Goal: Task Accomplishment & Management: Complete application form

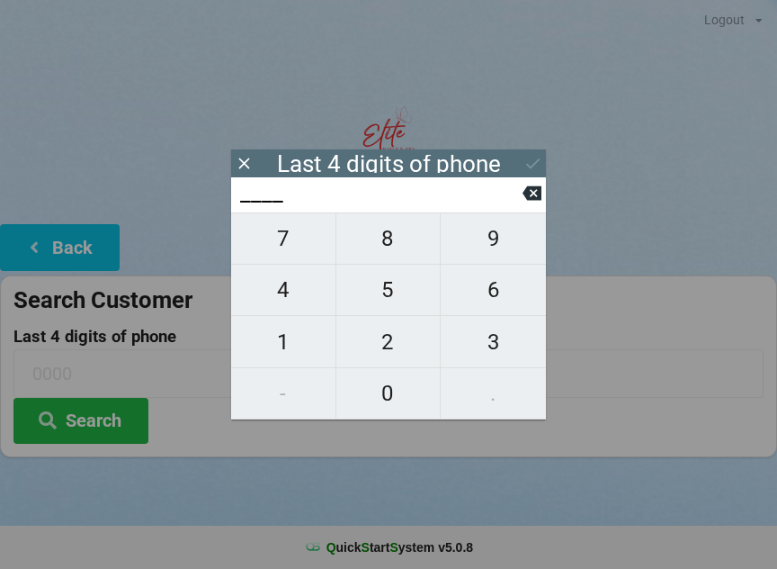
click at [487, 351] on span "3" at bounding box center [493, 342] width 105 height 38
type input "3___"
click at [388, 360] on span "2" at bounding box center [388, 342] width 104 height 38
type input "32__"
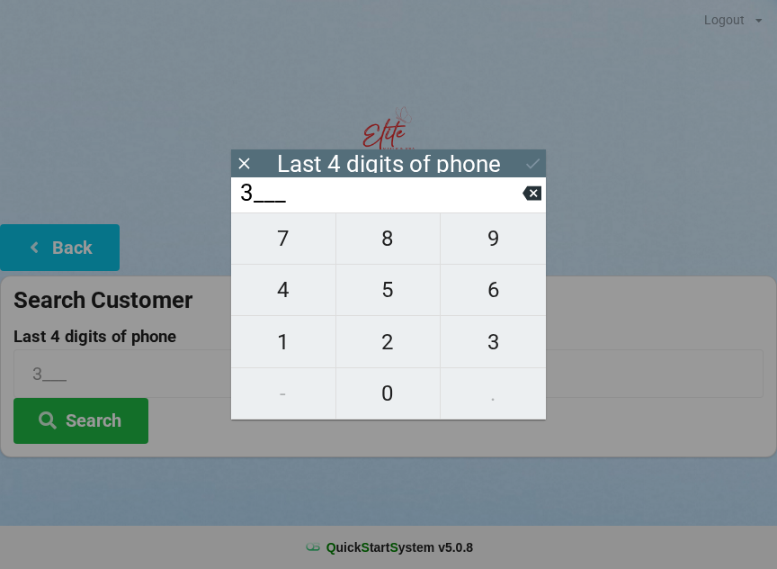
type input "32__"
click at [291, 350] on span "1" at bounding box center [283, 342] width 104 height 38
type input "321_"
click at [487, 255] on span "9" at bounding box center [493, 239] width 105 height 38
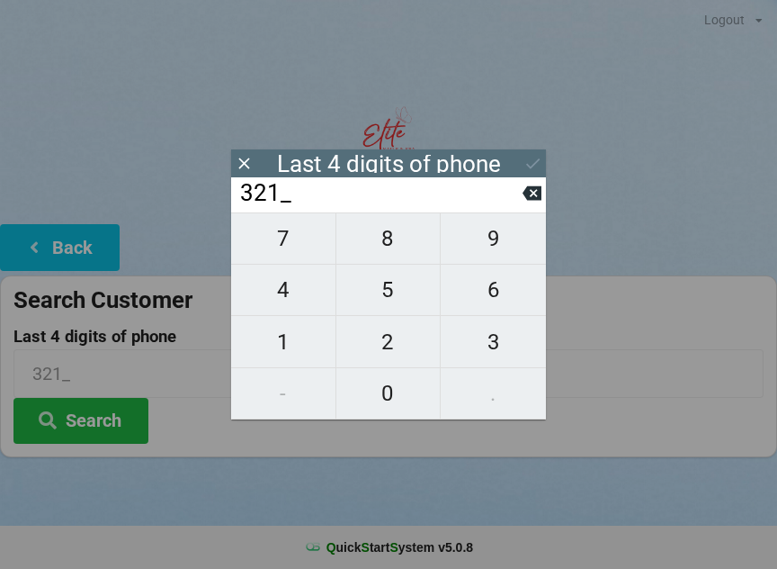
type input "3219"
click at [303, 294] on div "7 8 9 4 5 6 1 2 3 - 0 ." at bounding box center [388, 315] width 315 height 207
click at [525, 195] on icon at bounding box center [532, 193] width 19 height 14
click at [518, 196] on input "321_" at bounding box center [380, 193] width 284 height 29
click at [531, 195] on icon at bounding box center [532, 193] width 19 height 14
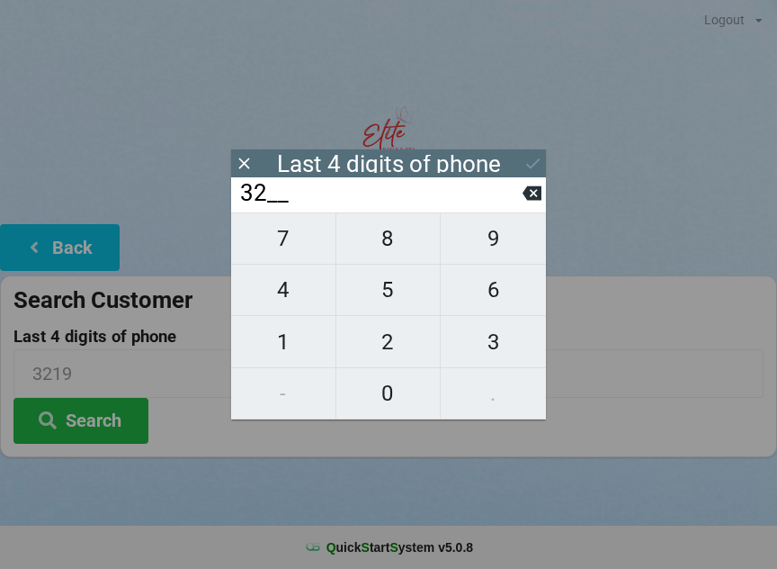
click at [534, 199] on icon at bounding box center [532, 193] width 19 height 19
type input "3___"
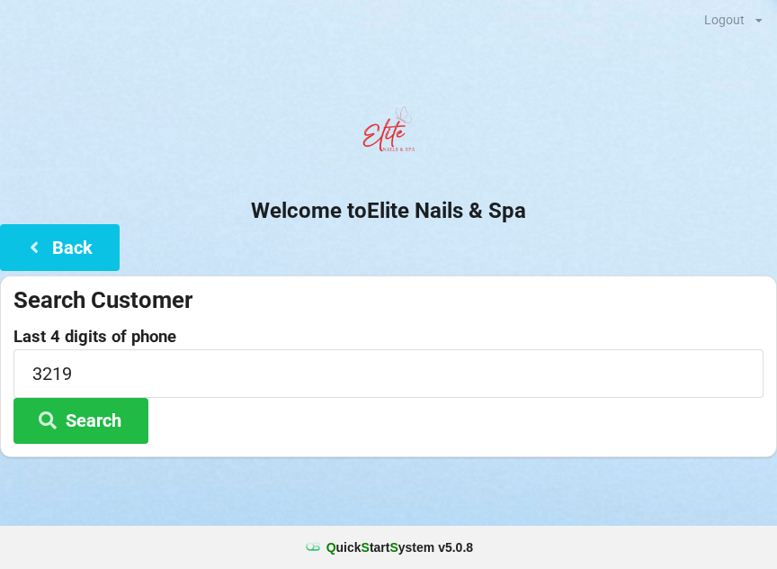
click at [549, 198] on h2 "Welcome to Elite Nails & Spa" at bounding box center [388, 211] width 777 height 28
click at [112, 381] on input "3219" at bounding box center [388, 373] width 750 height 48
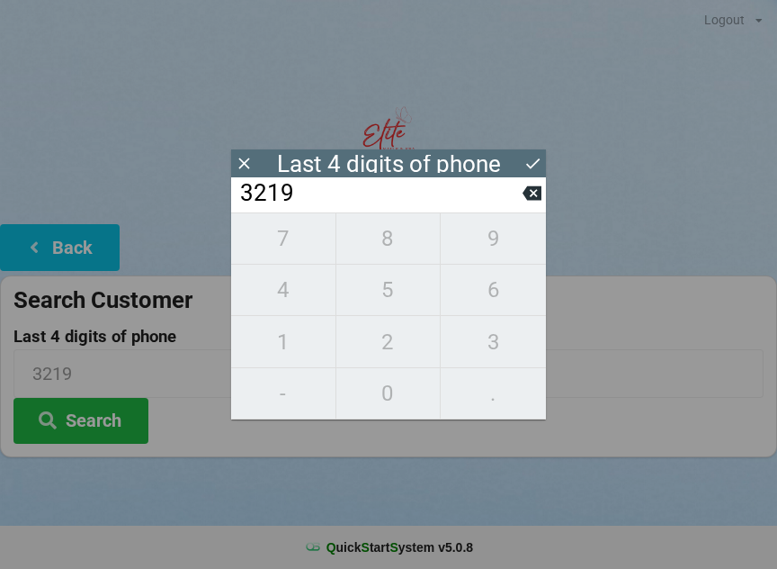
click at [540, 193] on icon at bounding box center [532, 193] width 19 height 14
click at [529, 190] on icon at bounding box center [532, 193] width 19 height 19
click at [525, 193] on icon at bounding box center [532, 193] width 19 height 19
click at [526, 193] on icon at bounding box center [532, 193] width 19 height 19
type input "____"
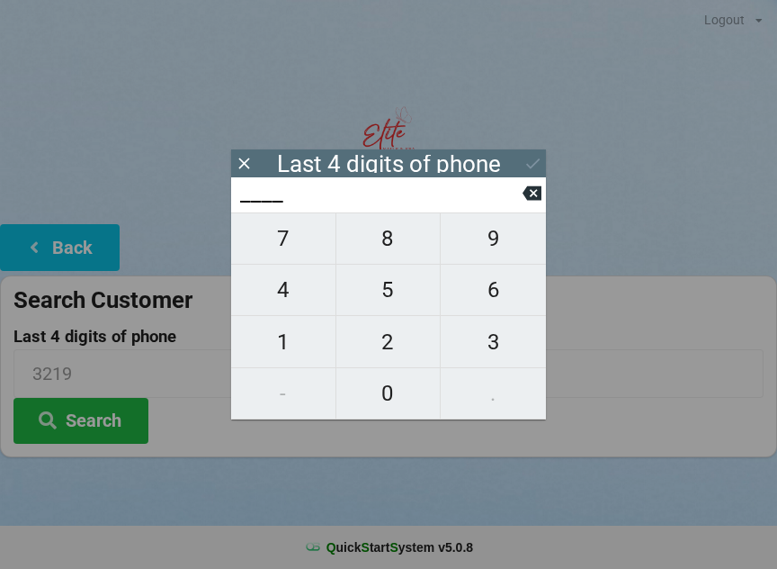
click at [498, 293] on span "6" at bounding box center [493, 290] width 105 height 38
type input "6___"
click at [407, 245] on span "8" at bounding box center [388, 239] width 104 height 38
type input "68__"
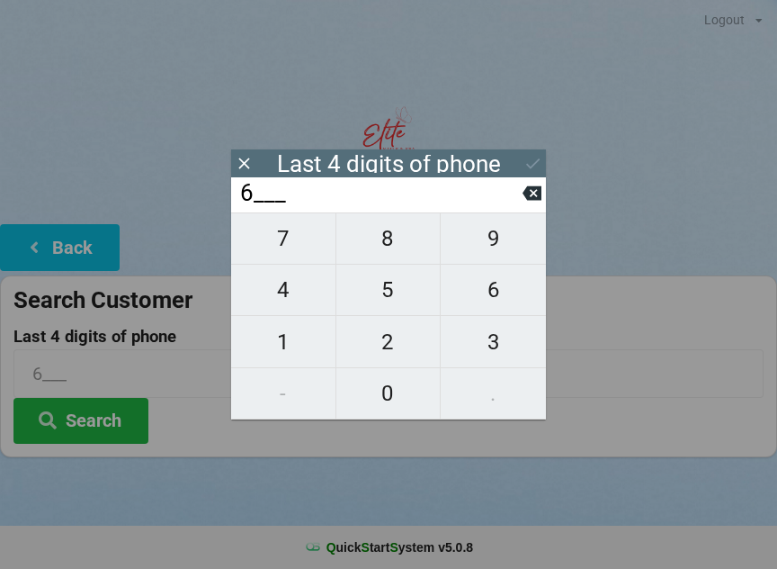
type input "68__"
click at [397, 246] on span "8" at bounding box center [388, 239] width 104 height 38
type input "688_"
click at [286, 353] on span "1" at bounding box center [283, 342] width 104 height 38
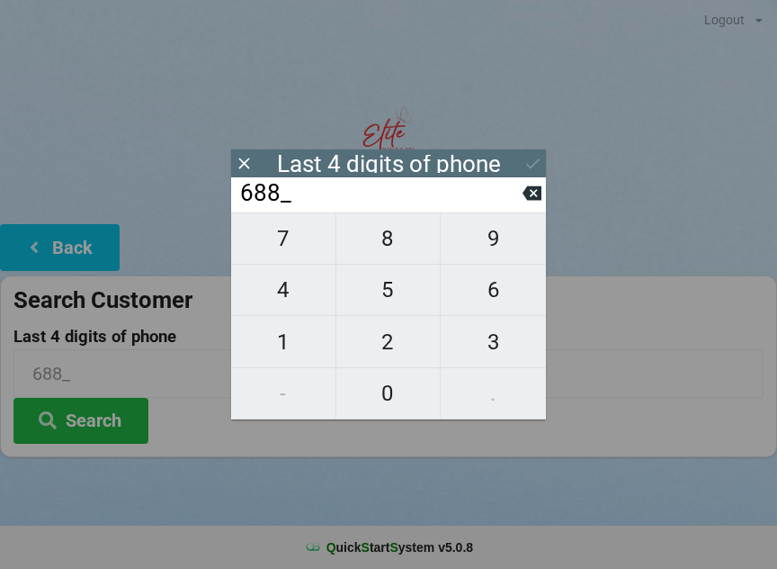
type input "6881"
click at [533, 152] on button at bounding box center [533, 163] width 19 height 24
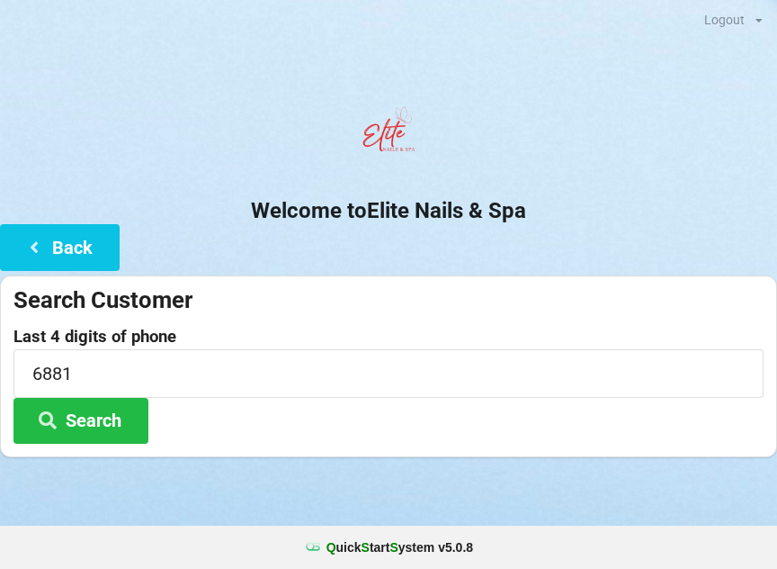
click at [113, 434] on button "Search" at bounding box center [80, 421] width 135 height 46
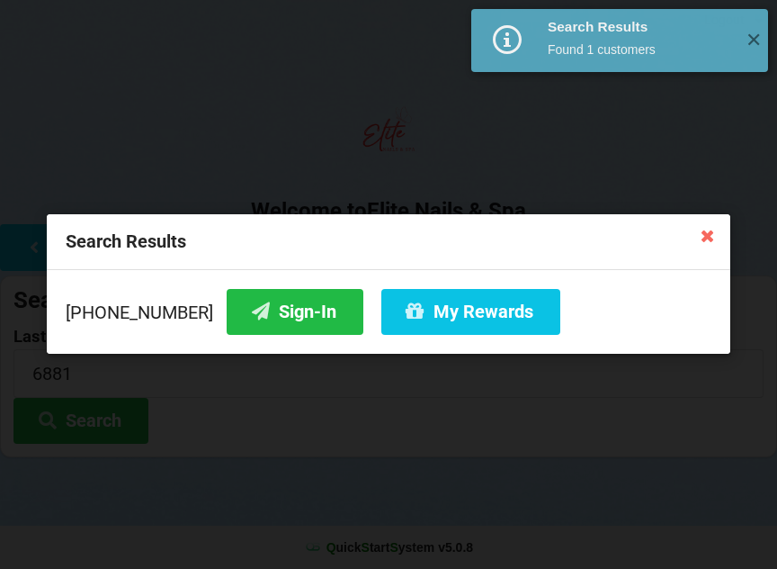
click at [272, 317] on button "Sign-In" at bounding box center [295, 312] width 137 height 46
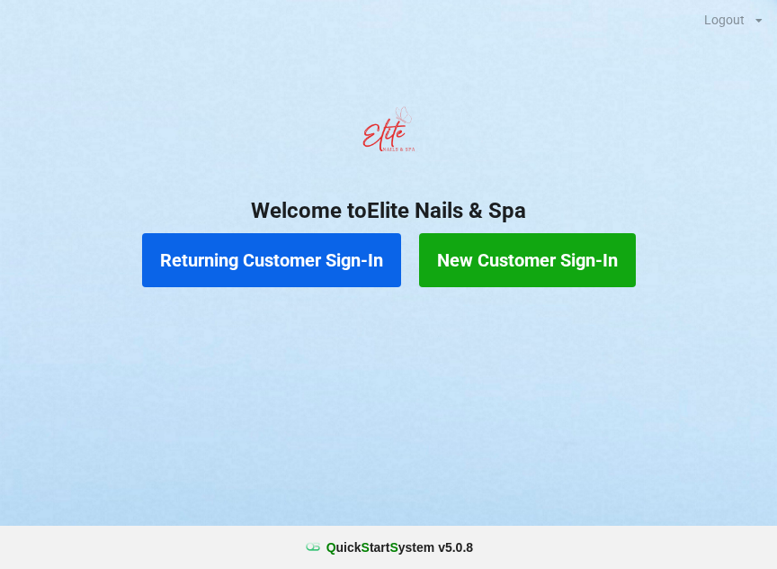
click at [283, 260] on button "Returning Customer Sign-In" at bounding box center [271, 260] width 259 height 54
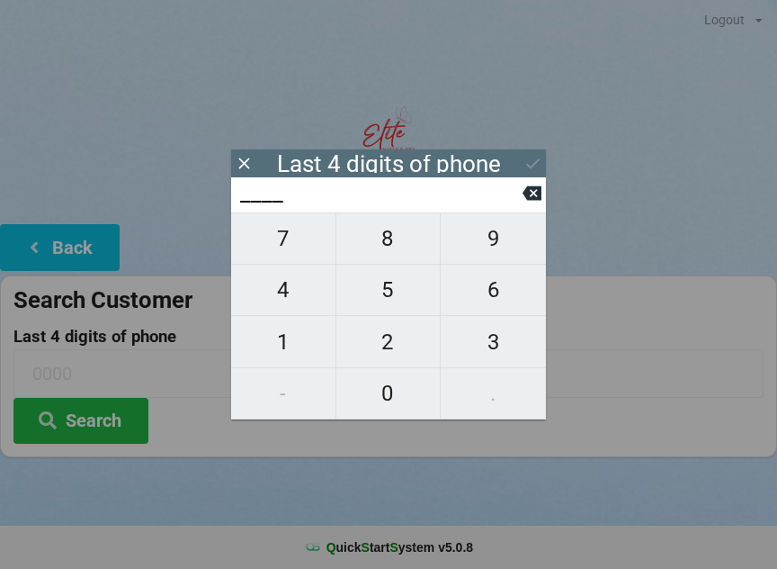
click at [383, 239] on span "8" at bounding box center [388, 239] width 104 height 38
type input "8___"
click at [489, 291] on span "6" at bounding box center [493, 290] width 105 height 38
type input "86__"
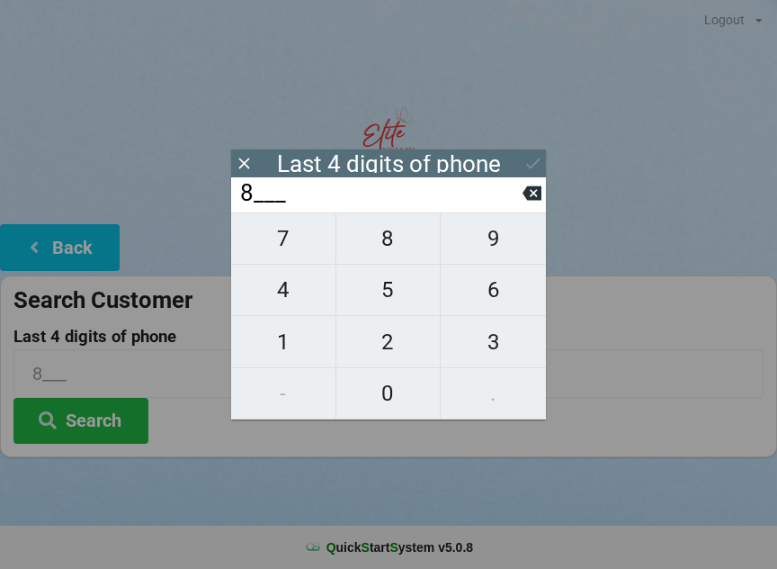
type input "86__"
click at [491, 345] on span "3" at bounding box center [493, 342] width 105 height 38
type input "863_"
click at [384, 344] on span "2" at bounding box center [388, 342] width 104 height 38
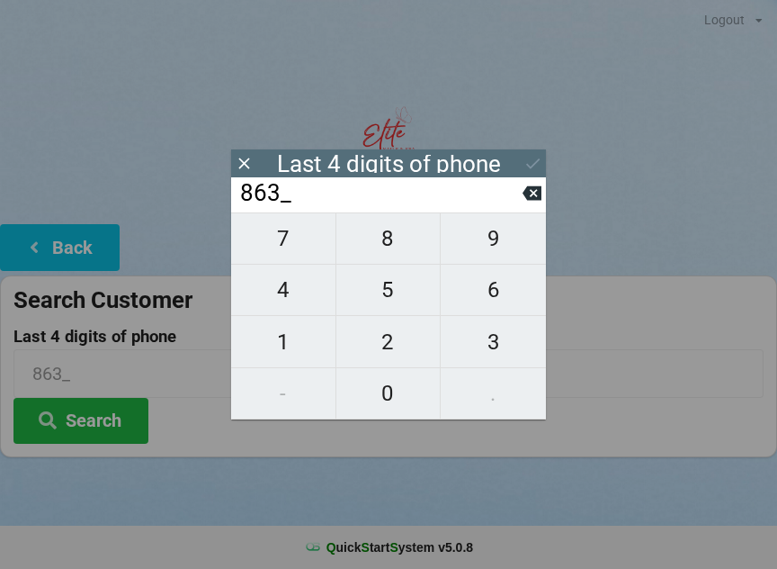
type input "8632"
click at [493, 345] on div "7 8 9 4 5 6 1 2 3 - 0 ." at bounding box center [388, 315] width 315 height 207
click at [525, 198] on icon at bounding box center [532, 193] width 19 height 14
click at [520, 200] on input "863_" at bounding box center [380, 193] width 284 height 29
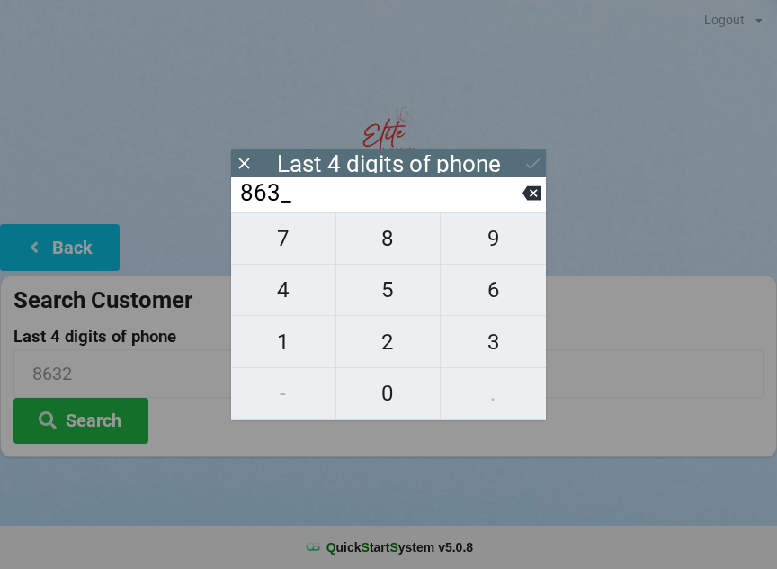
click at [518, 202] on input "863_" at bounding box center [380, 193] width 284 height 29
click at [518, 200] on input "863_" at bounding box center [380, 193] width 284 height 29
click at [522, 202] on input "863_" at bounding box center [380, 193] width 284 height 29
click at [530, 194] on icon at bounding box center [532, 193] width 19 height 14
click at [535, 200] on icon at bounding box center [532, 193] width 19 height 14
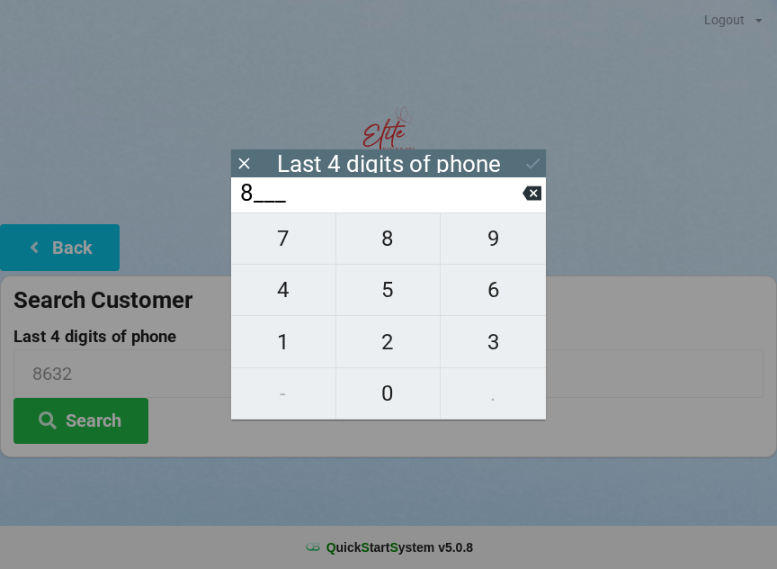
click at [532, 201] on icon at bounding box center [532, 193] width 19 height 19
click at [283, 338] on span "1" at bounding box center [283, 342] width 104 height 38
type input "1___"
click at [289, 291] on span "4" at bounding box center [283, 290] width 104 height 38
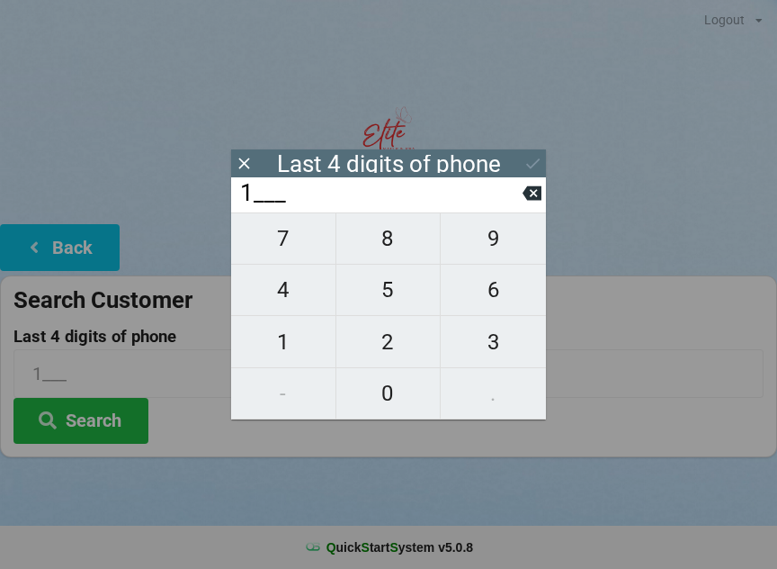
type input "14__"
click at [498, 245] on span "9" at bounding box center [493, 239] width 105 height 38
type input "149_"
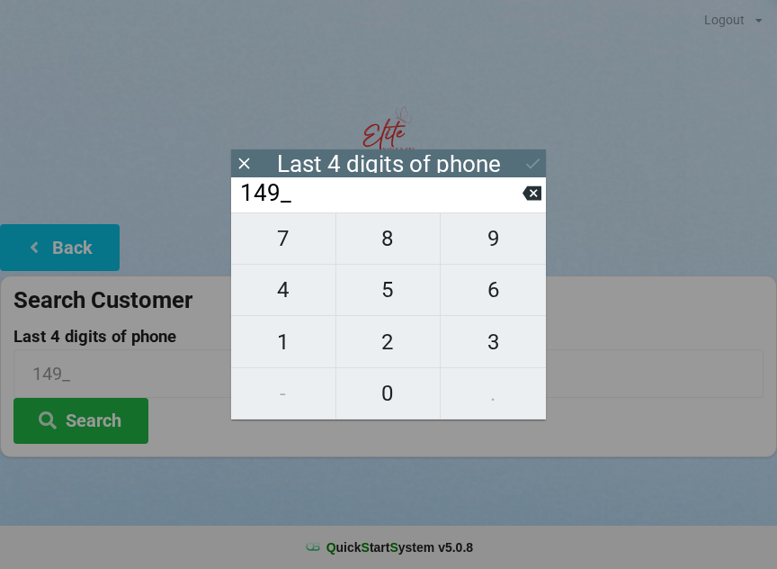
click at [278, 248] on span "7" at bounding box center [283, 239] width 104 height 38
type input "1497"
click at [529, 157] on icon at bounding box center [533, 163] width 19 height 19
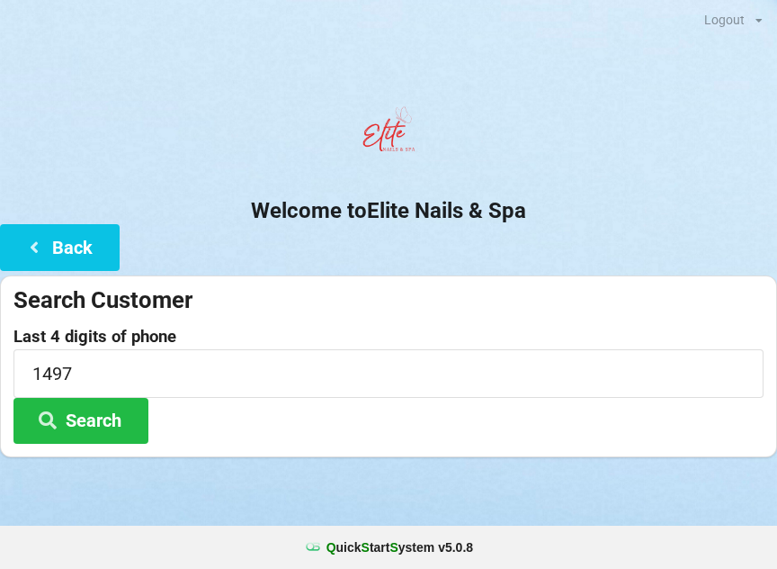
click at [94, 414] on button "Search" at bounding box center [80, 421] width 135 height 46
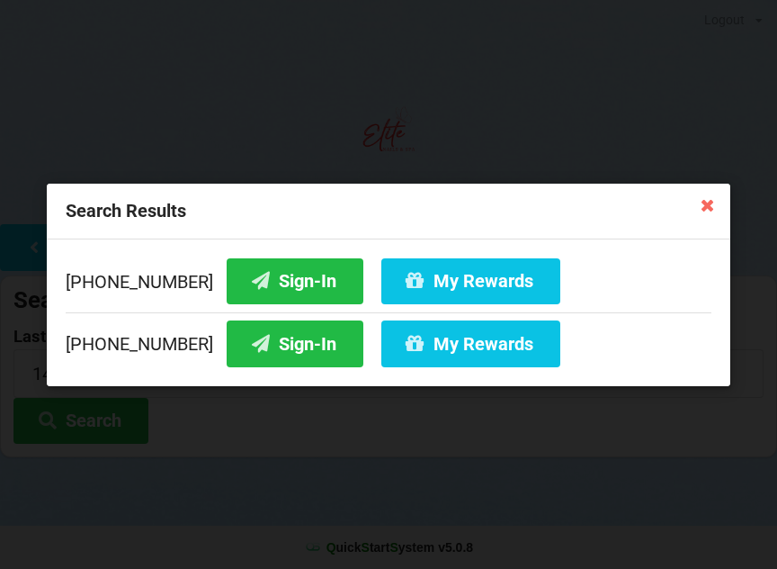
click at [409, 354] on button "My Rewards" at bounding box center [470, 343] width 179 height 46
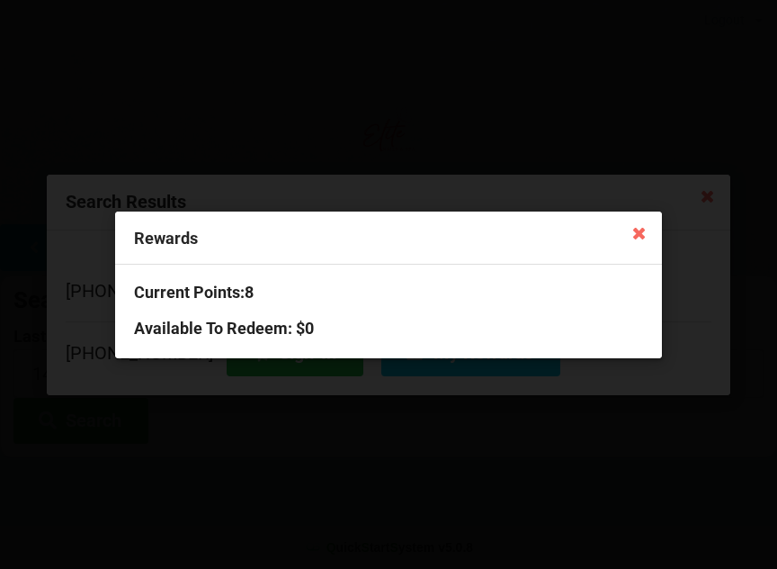
click at [644, 226] on icon at bounding box center [638, 232] width 29 height 29
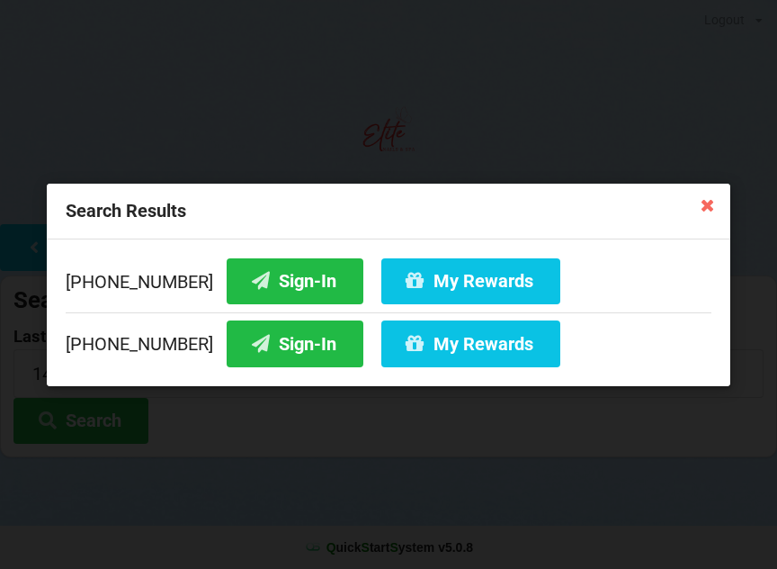
click at [274, 346] on button "Sign-In" at bounding box center [295, 343] width 137 height 46
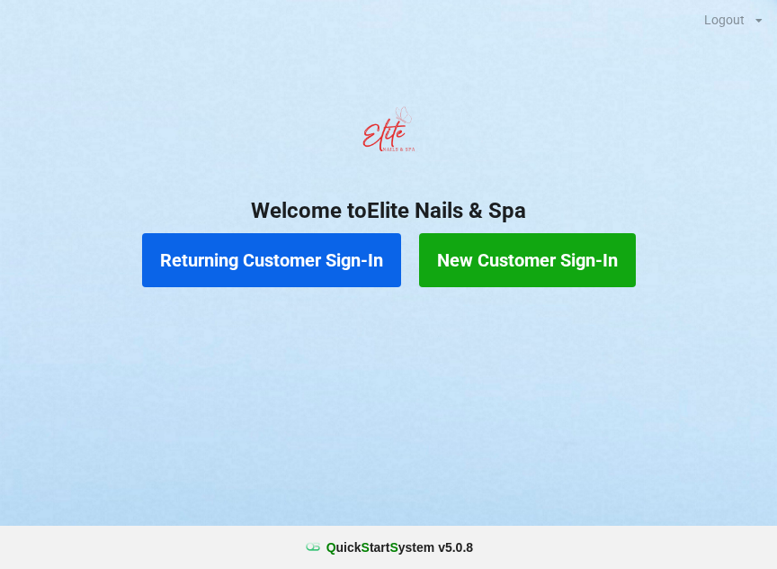
click at [532, 256] on button "New Customer Sign-In" at bounding box center [527, 260] width 217 height 54
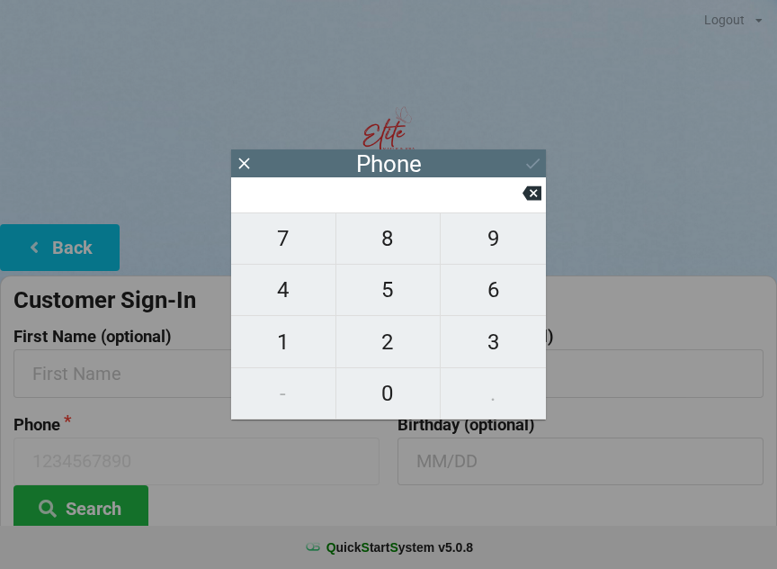
click at [302, 299] on span "4" at bounding box center [283, 290] width 104 height 38
type input "4"
click at [381, 391] on span "0" at bounding box center [388, 393] width 104 height 38
type input "40"
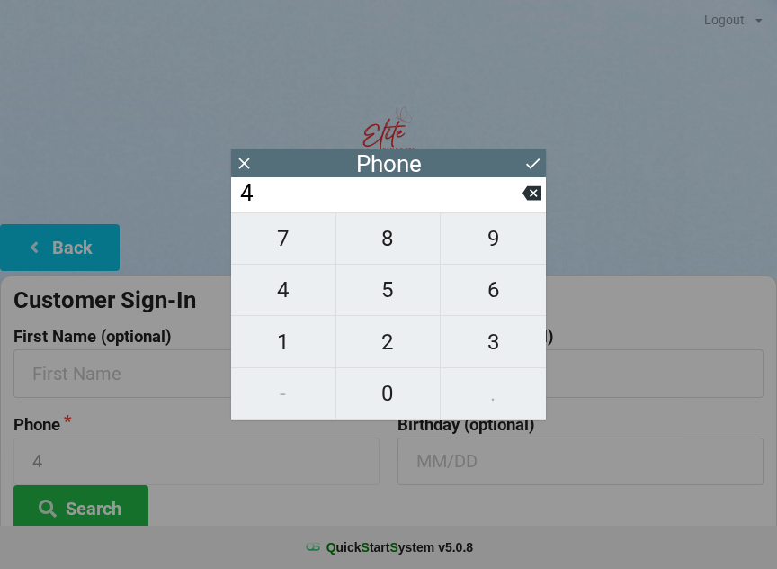
type input "40"
click at [299, 250] on span "7" at bounding box center [283, 239] width 104 height 38
type input "407"
click at [474, 292] on span "6" at bounding box center [493, 290] width 105 height 38
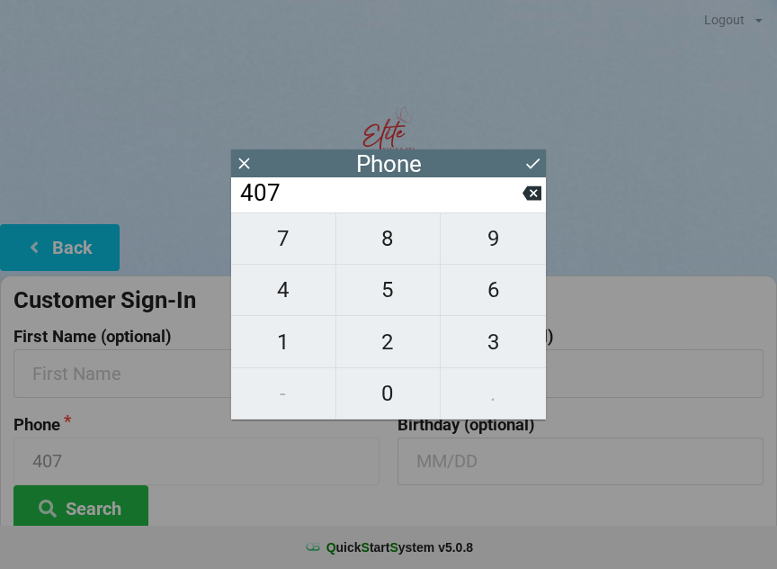
type input "4076"
click at [402, 247] on span "8" at bounding box center [388, 239] width 104 height 38
type input "40768"
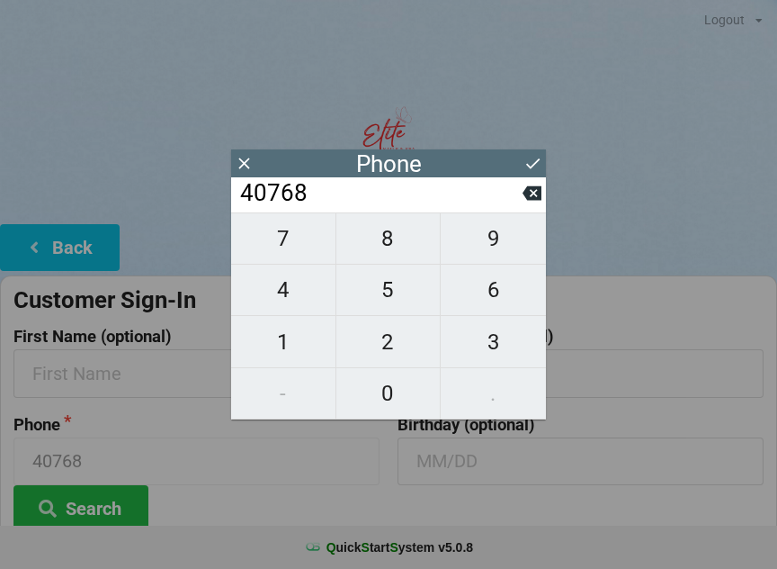
click at [386, 394] on span "0" at bounding box center [388, 393] width 104 height 38
type input "407680"
click at [487, 300] on span "6" at bounding box center [493, 290] width 105 height 38
type input "4076806"
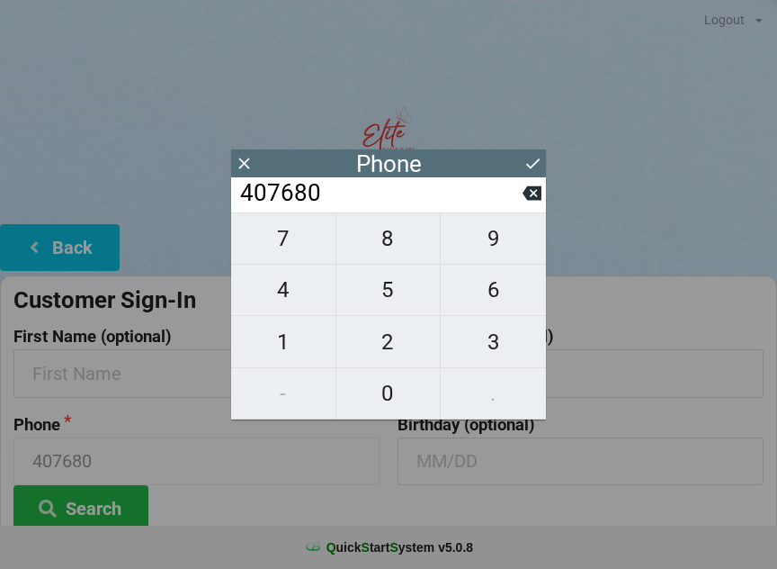
type input "4076806"
click at [501, 336] on span "3" at bounding box center [493, 342] width 105 height 38
type input "40768063"
click at [372, 406] on span "0" at bounding box center [388, 393] width 104 height 38
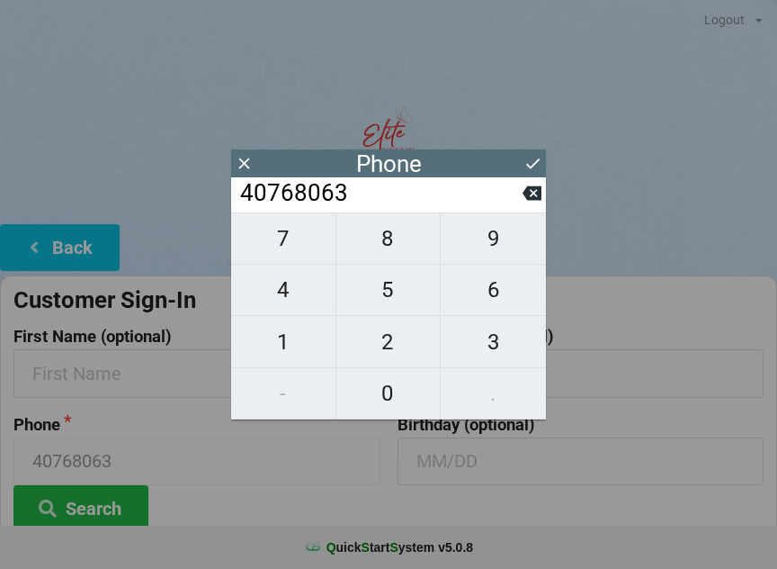
type input "407680630"
click at [295, 255] on span "7" at bounding box center [283, 239] width 104 height 38
type input "4076806307"
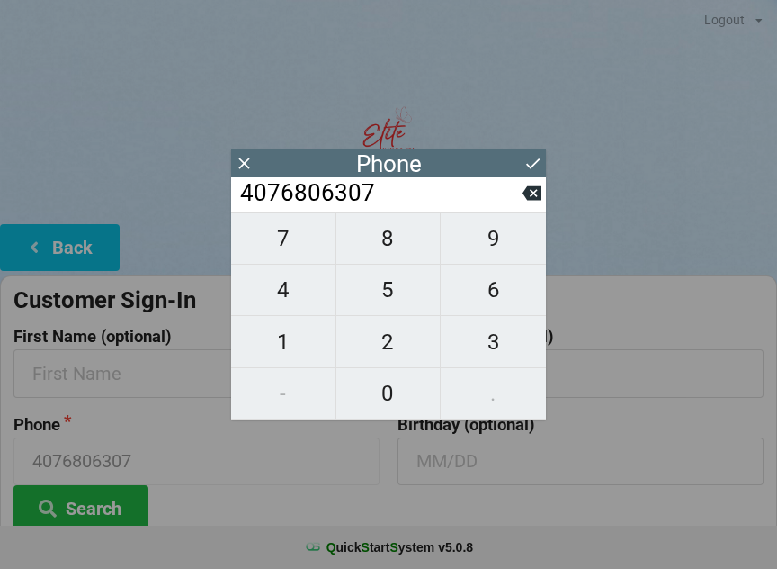
click at [525, 168] on icon at bounding box center [533, 163] width 19 height 19
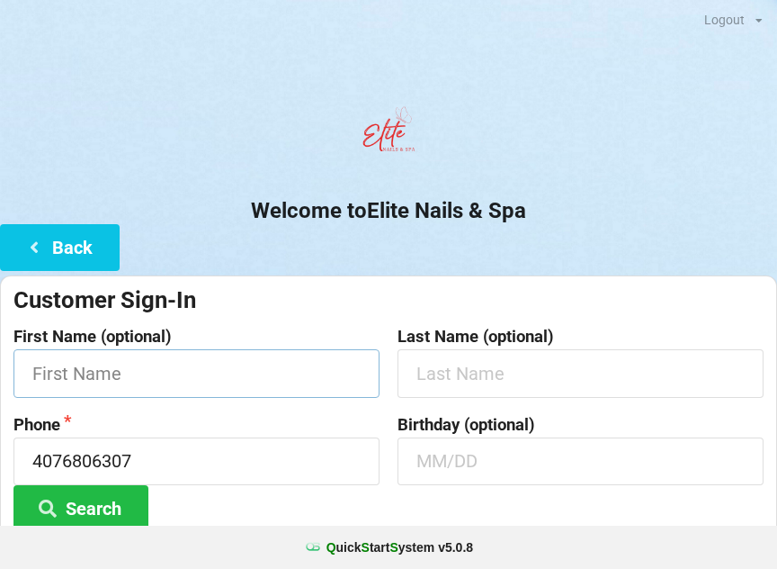
click at [259, 378] on input "text" at bounding box center [196, 373] width 366 height 48
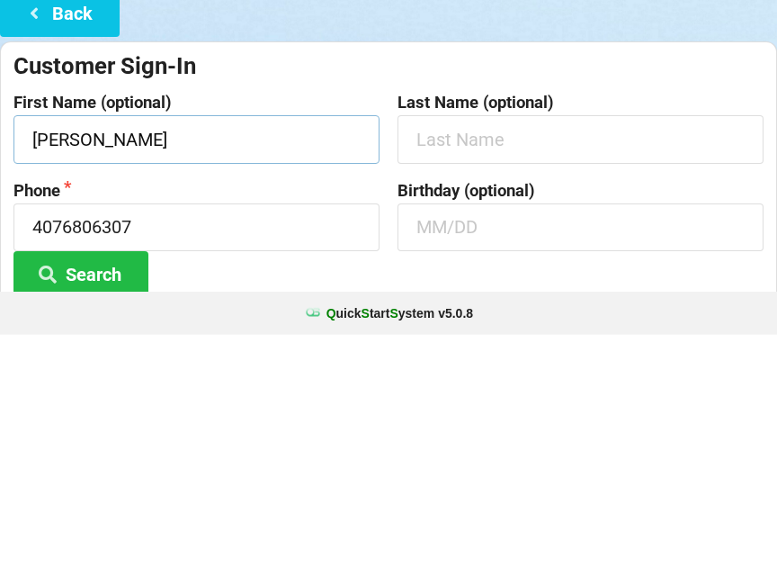
type input "[PERSON_NAME]"
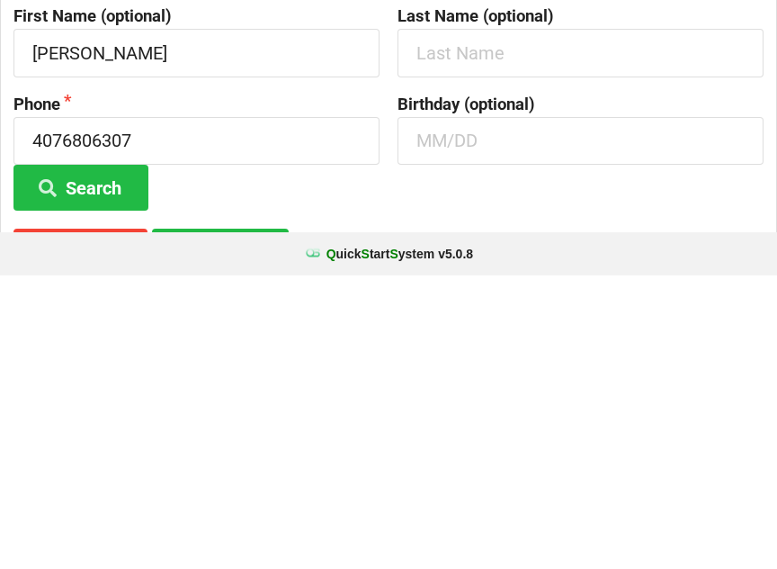
click at [93, 458] on button "Search" at bounding box center [80, 481] width 135 height 46
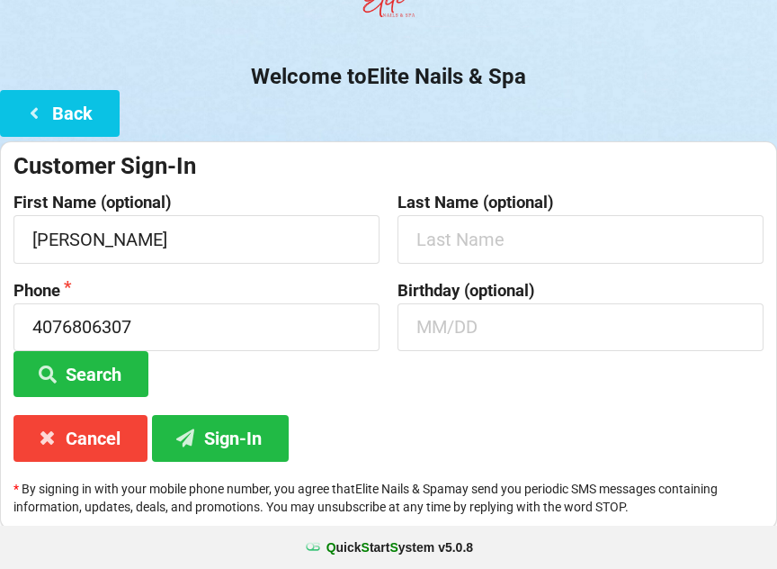
click at [231, 436] on button "Sign-In" at bounding box center [220, 438] width 137 height 46
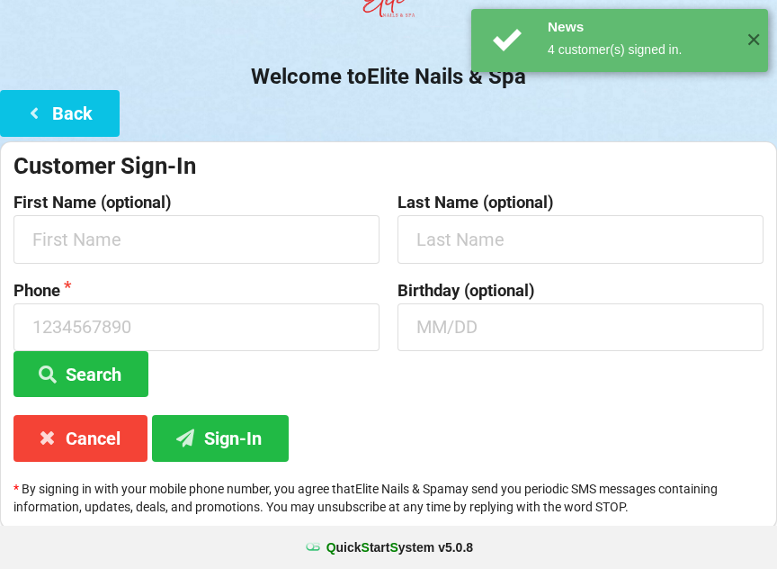
scroll to position [0, 0]
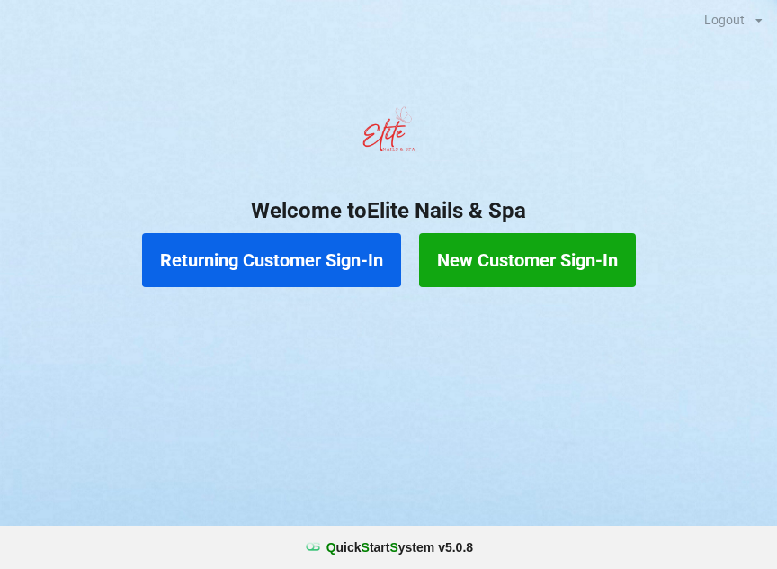
click at [298, 256] on button "Returning Customer Sign-In" at bounding box center [271, 260] width 259 height 54
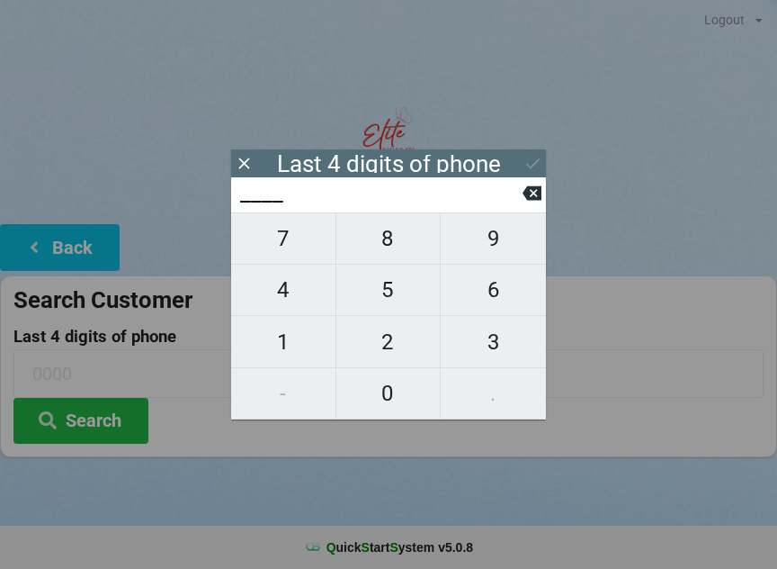
click at [397, 385] on span "0" at bounding box center [388, 393] width 104 height 38
type input "0___"
click at [279, 337] on span "1" at bounding box center [283, 342] width 104 height 38
type input "01__"
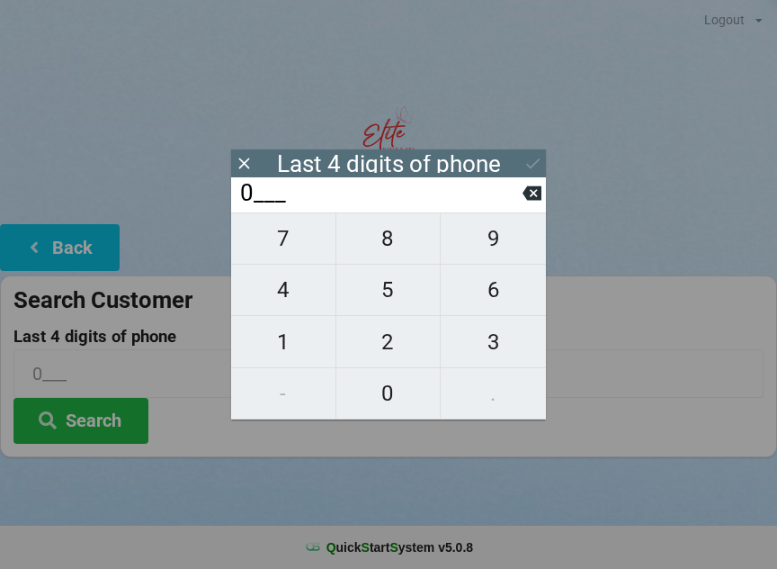
type input "01__"
click at [387, 297] on span "5" at bounding box center [388, 290] width 104 height 38
type input "015_"
click at [506, 236] on span "9" at bounding box center [493, 239] width 105 height 38
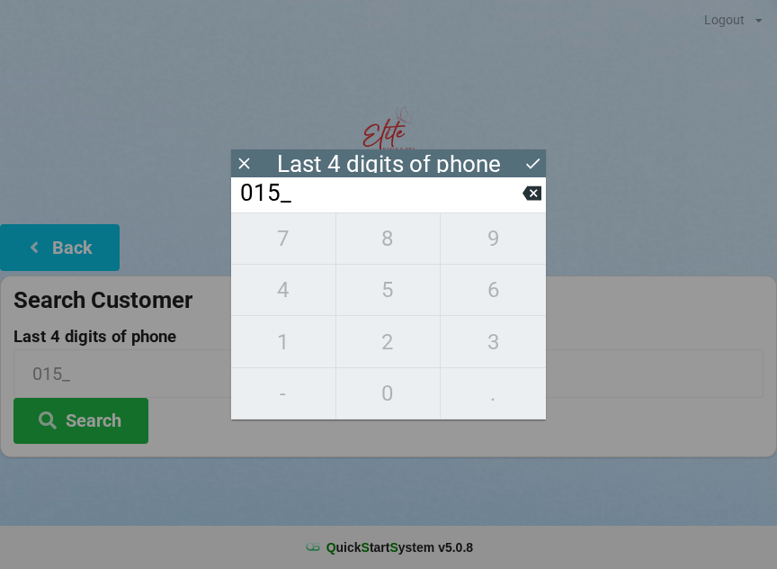
type input "0159"
click at [78, 442] on button "Search" at bounding box center [80, 421] width 135 height 46
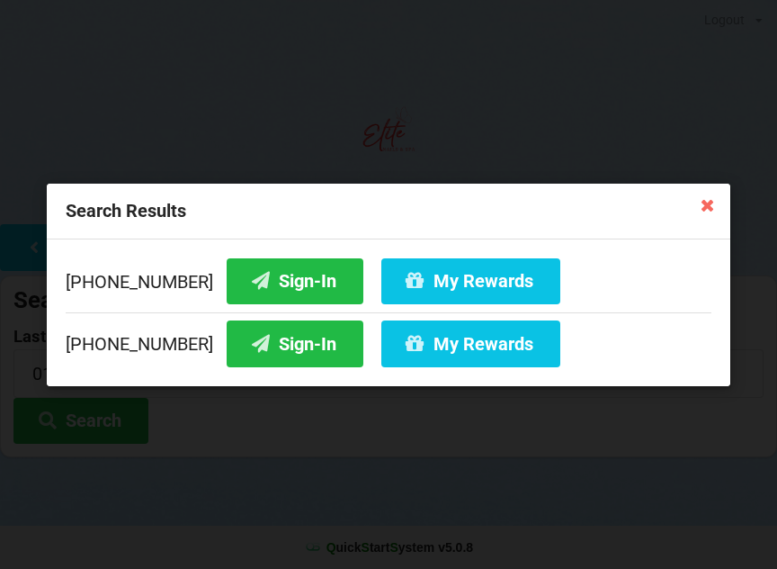
click at [295, 276] on button "Sign-In" at bounding box center [295, 280] width 137 height 46
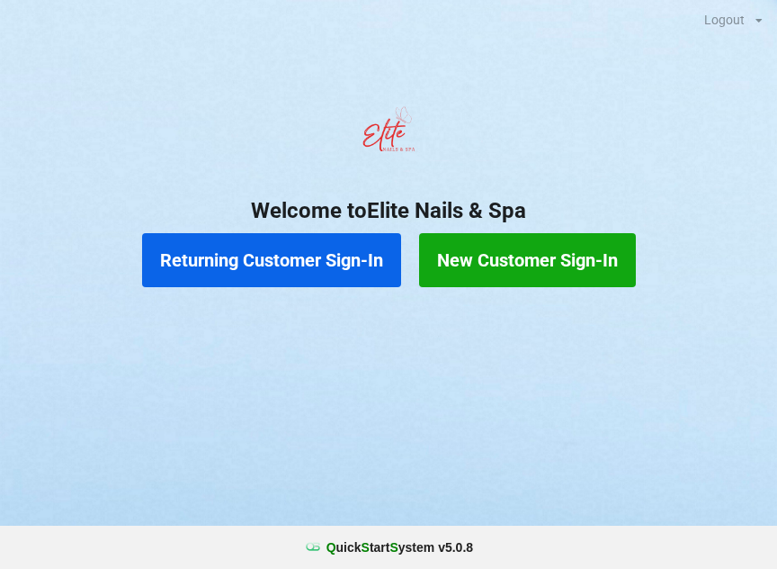
click at [329, 260] on button "Returning Customer Sign-In" at bounding box center [271, 260] width 259 height 54
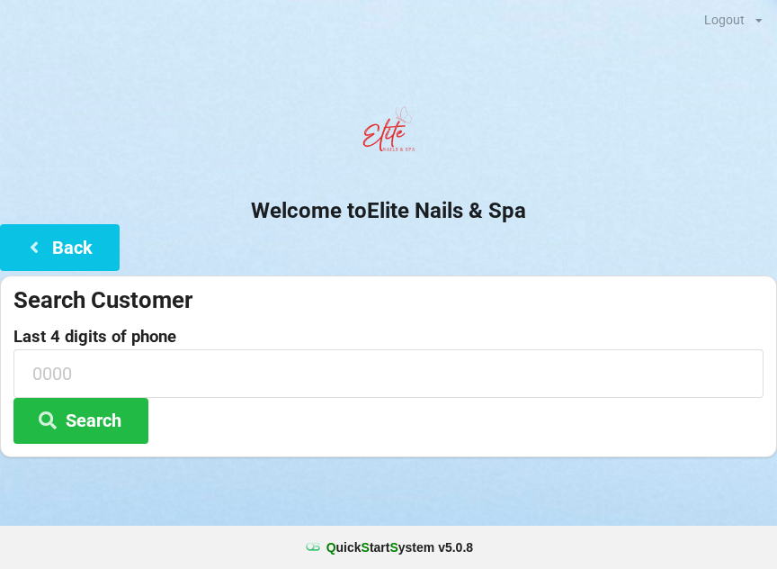
click at [547, 204] on h2 "Welcome to Elite Nails & Spa" at bounding box center [388, 211] width 777 height 28
click at [59, 227] on button "Back" at bounding box center [60, 247] width 120 height 46
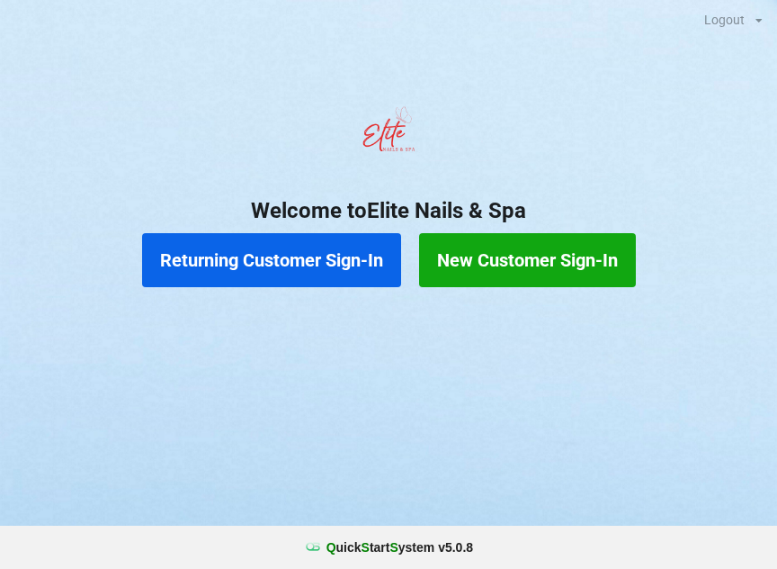
click at [219, 273] on button "Returning Customer Sign-In" at bounding box center [271, 260] width 259 height 54
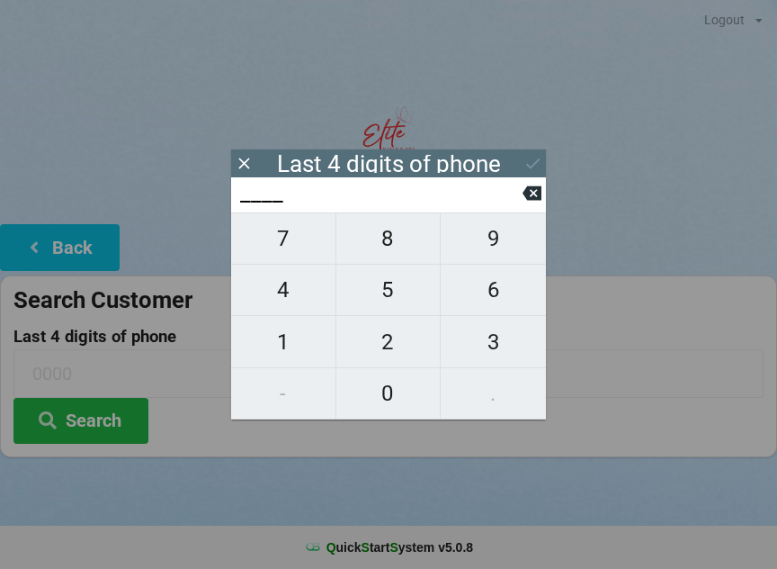
click at [497, 243] on span "9" at bounding box center [493, 239] width 105 height 38
type input "9___"
click at [396, 348] on span "2" at bounding box center [388, 342] width 104 height 38
type input "92__"
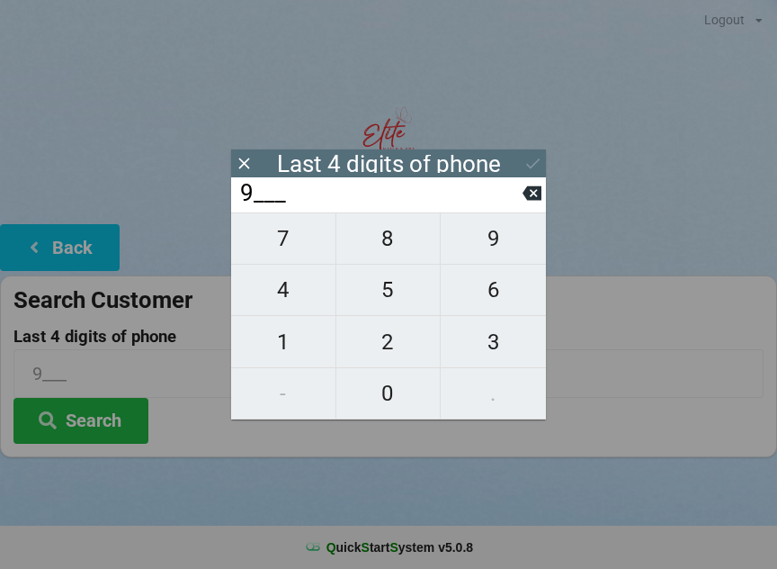
type input "92__"
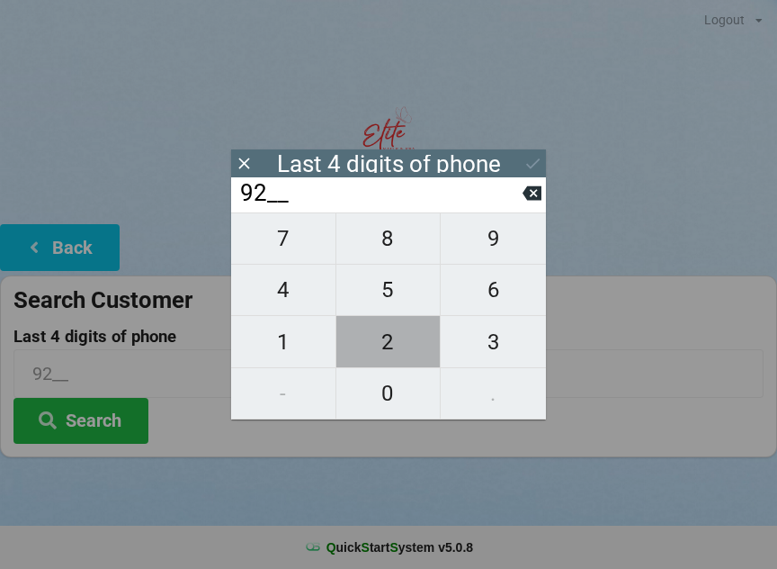
click at [390, 345] on span "2" at bounding box center [388, 342] width 104 height 38
type input "922_"
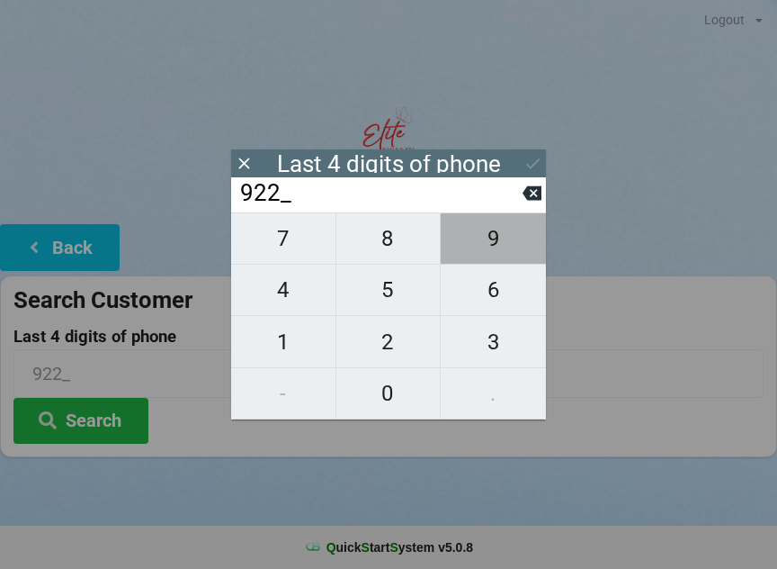
click at [489, 240] on span "9" at bounding box center [493, 239] width 105 height 38
type input "9229"
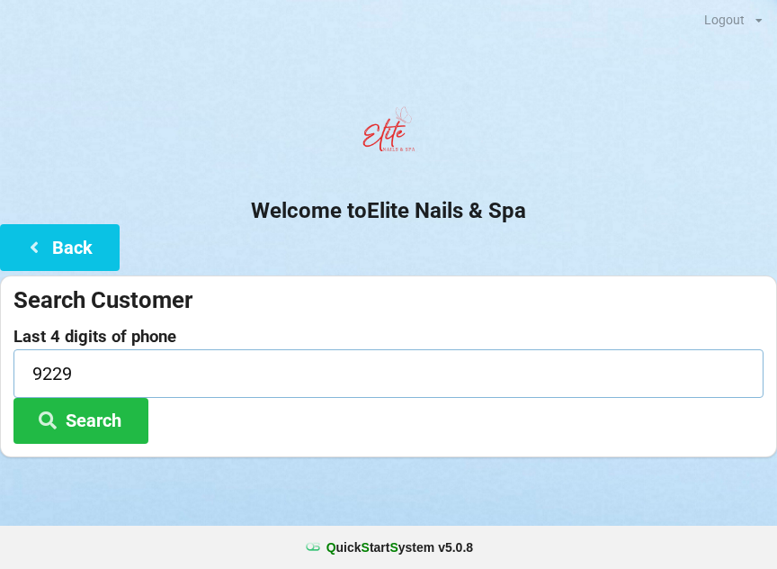
click at [650, 374] on input "9229" at bounding box center [388, 373] width 750 height 48
click at [101, 421] on button "Search" at bounding box center [80, 421] width 135 height 46
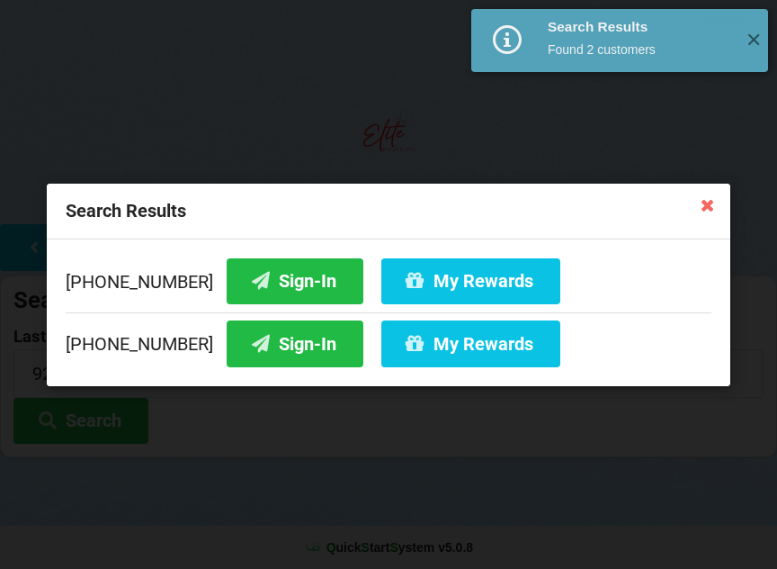
click at [255, 342] on button "Sign-In" at bounding box center [295, 343] width 137 height 46
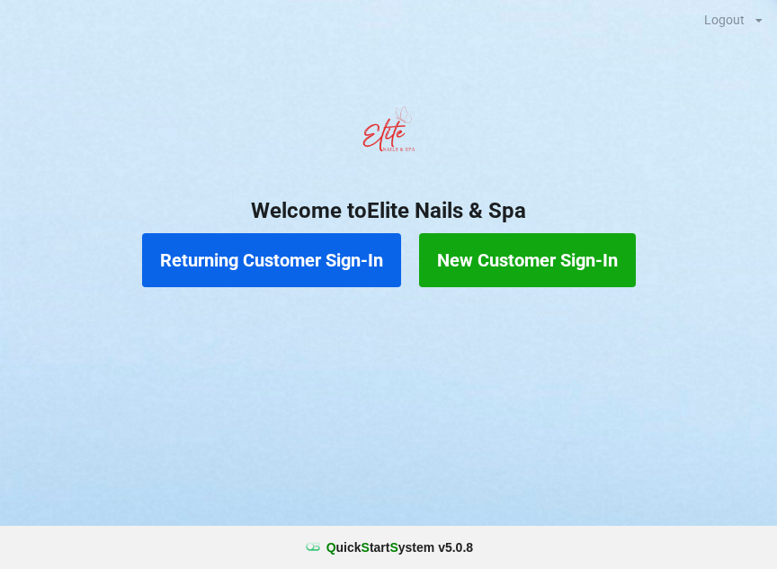
click at [506, 269] on button "New Customer Sign-In" at bounding box center [527, 260] width 217 height 54
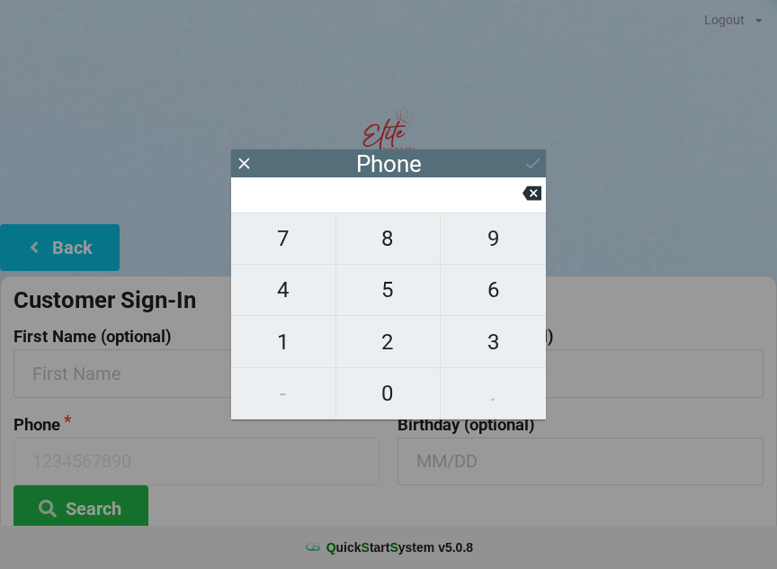
click at [494, 336] on span "3" at bounding box center [493, 342] width 105 height 38
type input "3"
click at [393, 393] on span "0" at bounding box center [388, 393] width 104 height 38
type input "30"
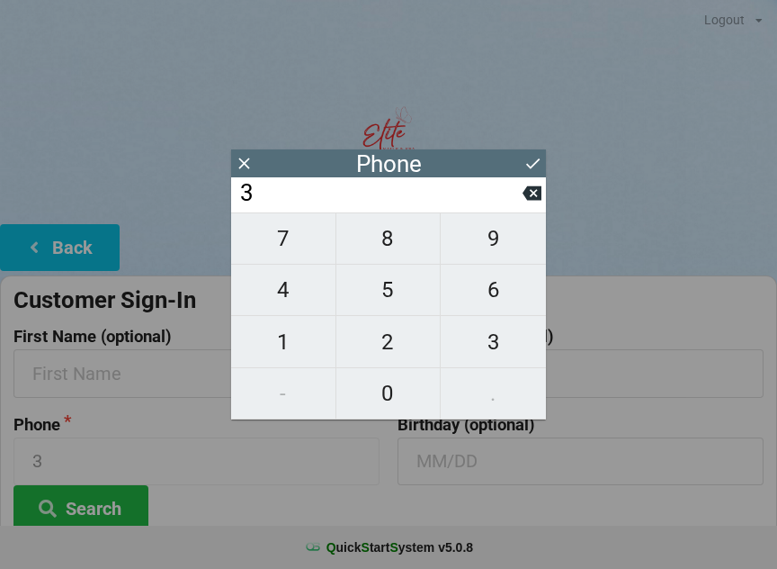
type input "30"
click at [381, 295] on span "5" at bounding box center [388, 290] width 104 height 38
type input "305"
click at [490, 252] on span "9" at bounding box center [493, 239] width 105 height 38
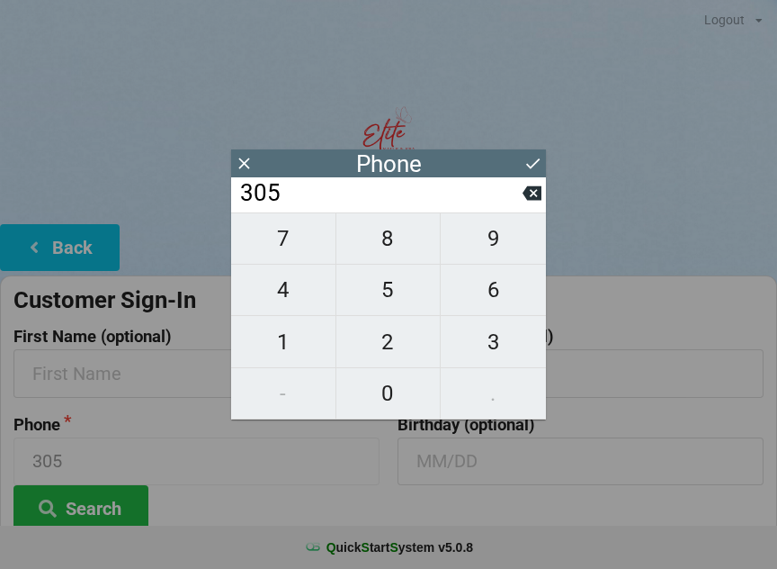
type input "3059"
click at [384, 256] on span "8" at bounding box center [388, 239] width 104 height 38
type input "30598"
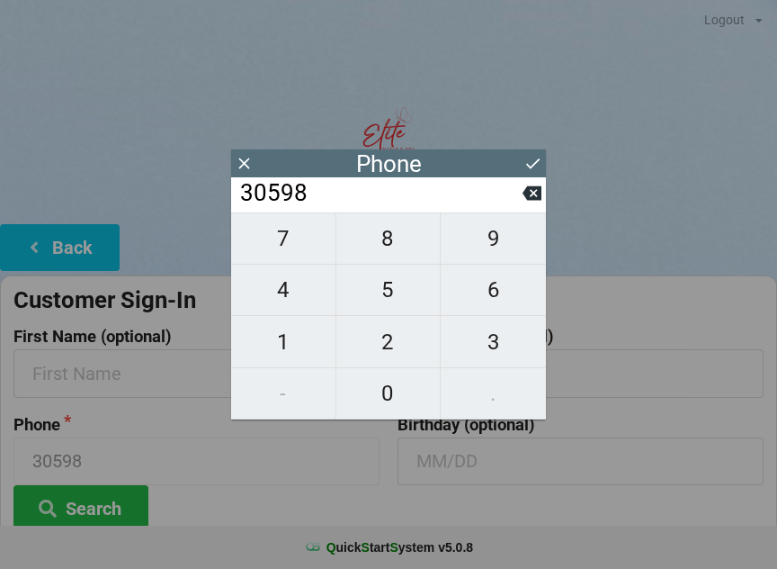
click at [479, 248] on span "9" at bounding box center [493, 239] width 105 height 38
type input "305989"
click at [386, 298] on span "5" at bounding box center [388, 290] width 104 height 38
type input "3059895"
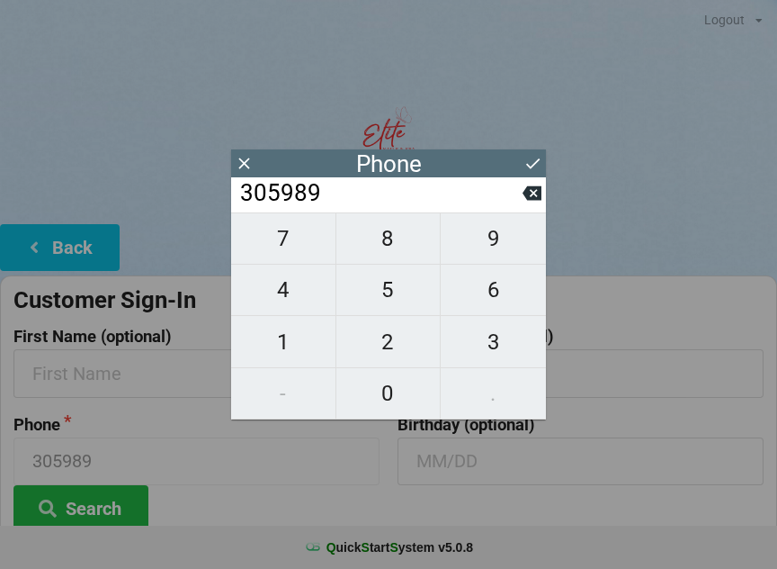
type input "3059895"
click at [386, 347] on span "2" at bounding box center [388, 342] width 104 height 38
type input "30598952"
click at [291, 297] on span "4" at bounding box center [283, 290] width 104 height 38
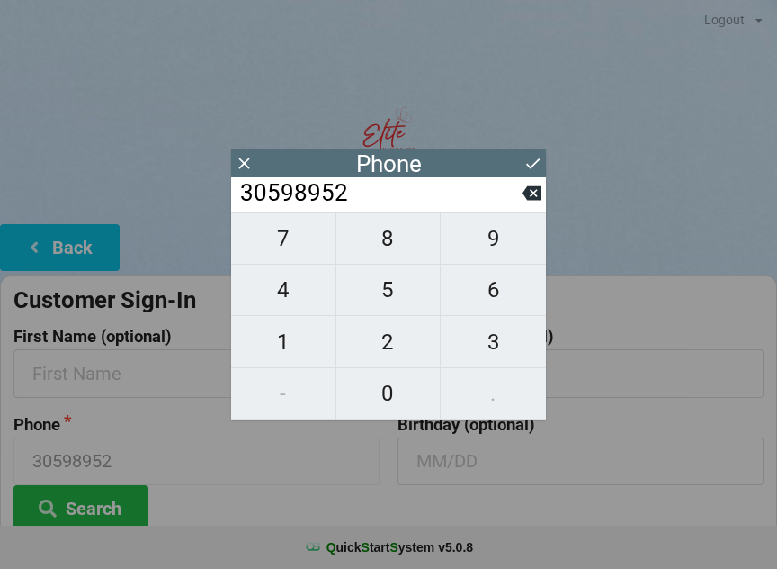
type input "305989524"
click at [383, 391] on span "0" at bounding box center [388, 393] width 104 height 38
type input "3059895240"
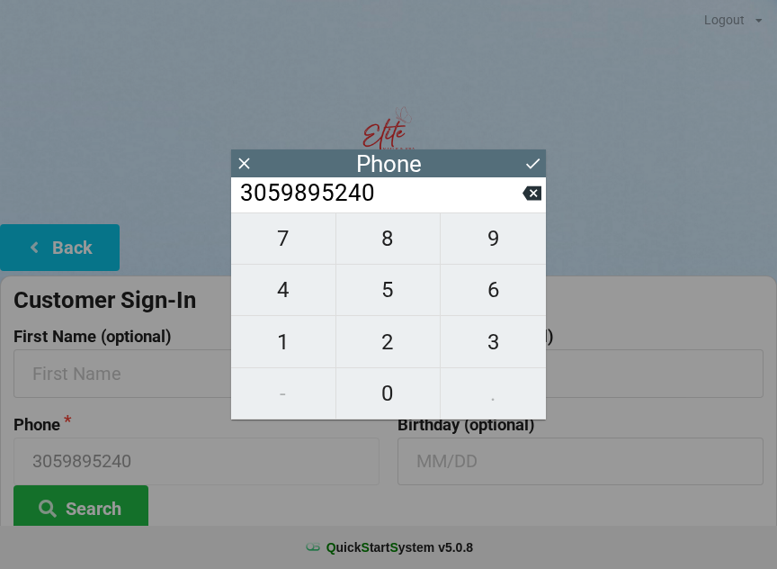
click at [541, 152] on button at bounding box center [533, 163] width 19 height 24
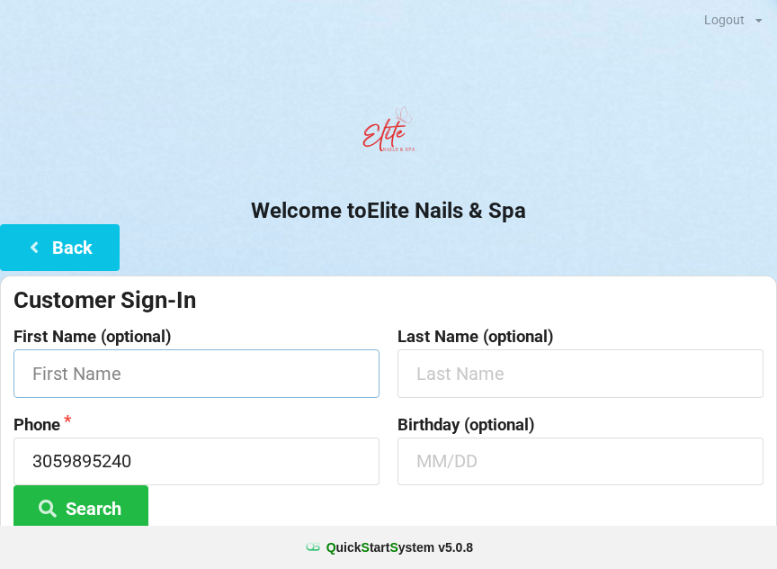
click at [52, 363] on input "text" at bounding box center [196, 373] width 366 height 48
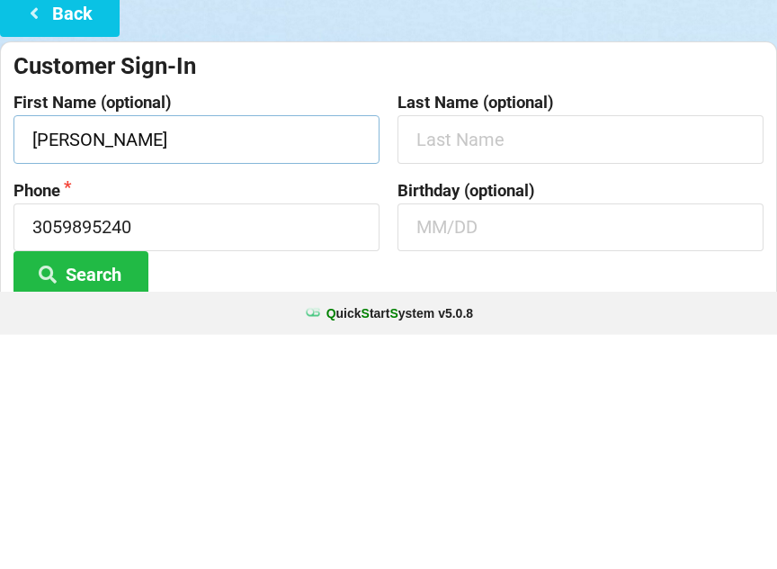
type input "[PERSON_NAME]"
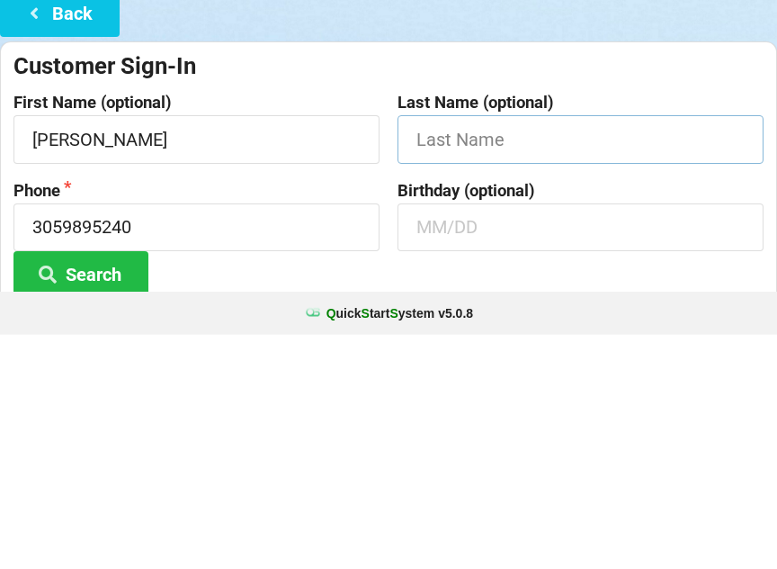
click at [435, 349] on input "text" at bounding box center [581, 373] width 366 height 48
type input "[PERSON_NAME]"
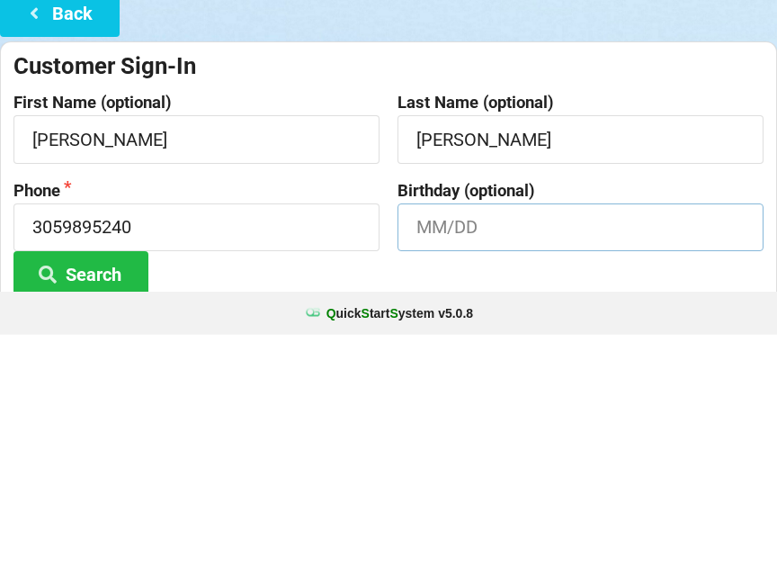
click at [434, 437] on input "text" at bounding box center [581, 461] width 366 height 48
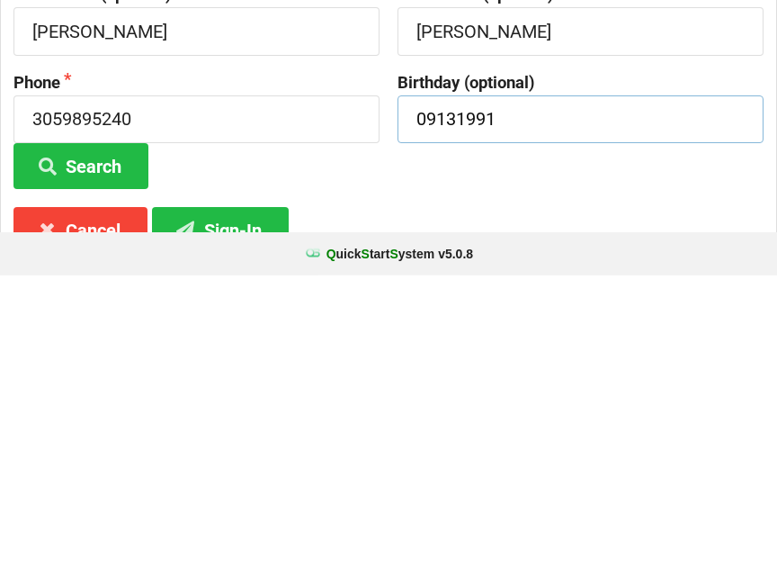
scroll to position [66, 0]
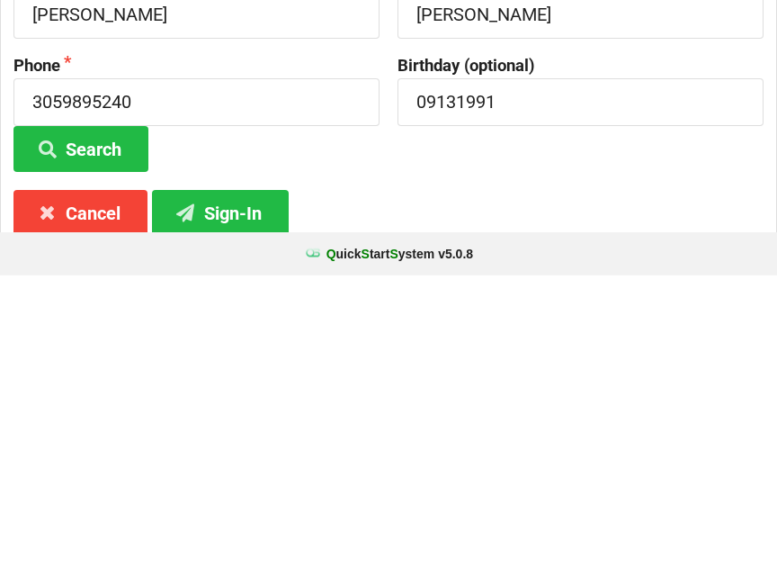
click at [219, 483] on button "Sign-In" at bounding box center [220, 506] width 137 height 46
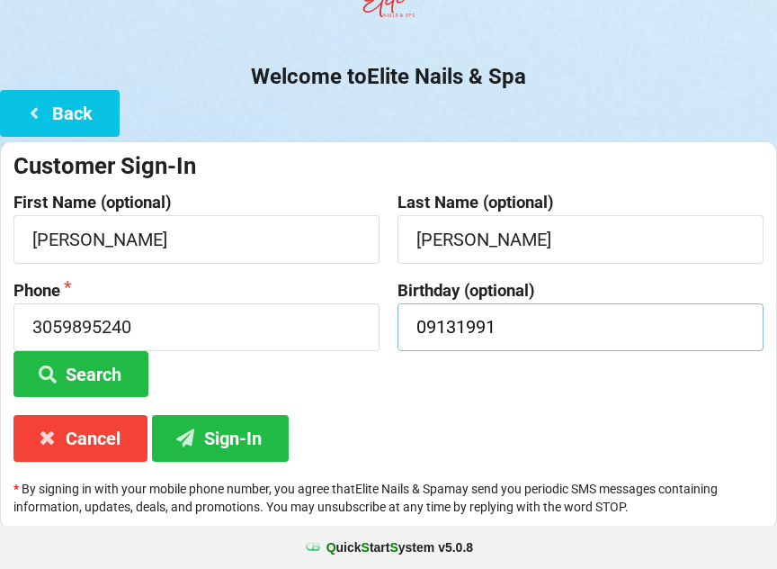
click at [534, 325] on input "09131991" at bounding box center [581, 327] width 366 height 48
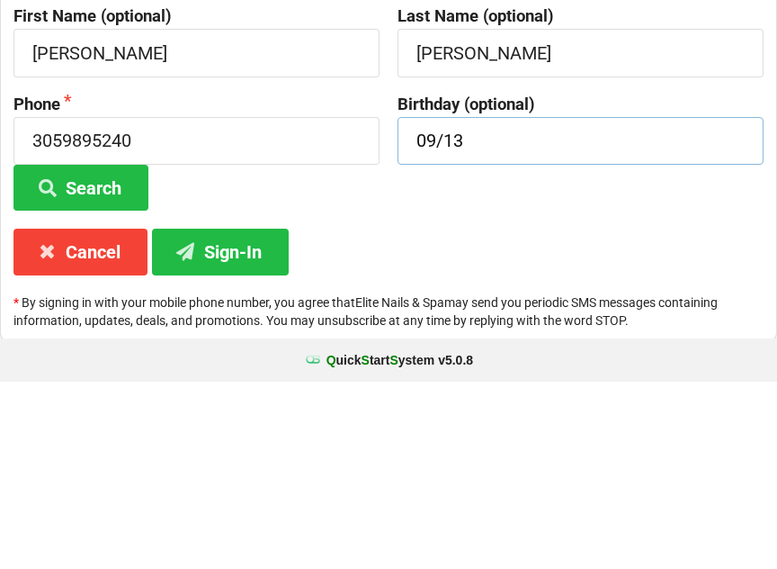
type input "09/13"
click at [435, 236] on div "Customer Sign-In First Name (optional) [PERSON_NAME] Last Name (optional) [PERS…" at bounding box center [388, 336] width 777 height 388
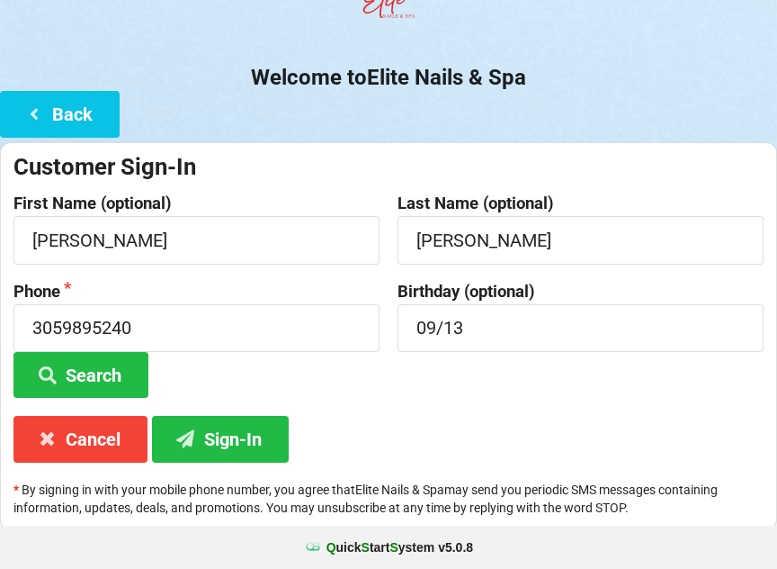
click at [237, 437] on button "Sign-In" at bounding box center [220, 439] width 137 height 46
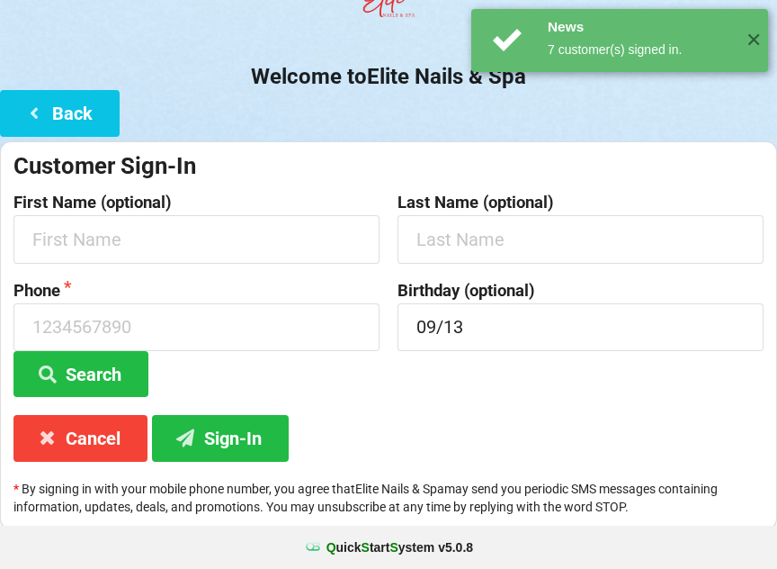
scroll to position [0, 0]
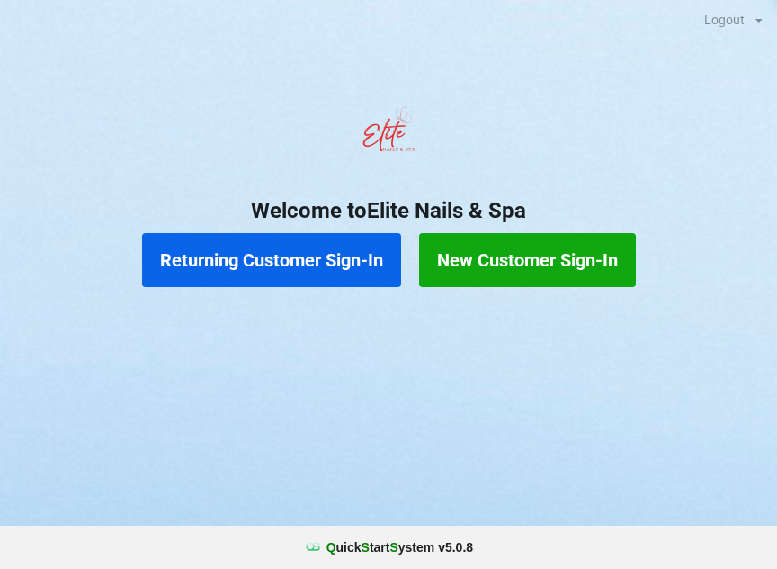
click at [351, 253] on button "Returning Customer Sign-In" at bounding box center [271, 260] width 259 height 54
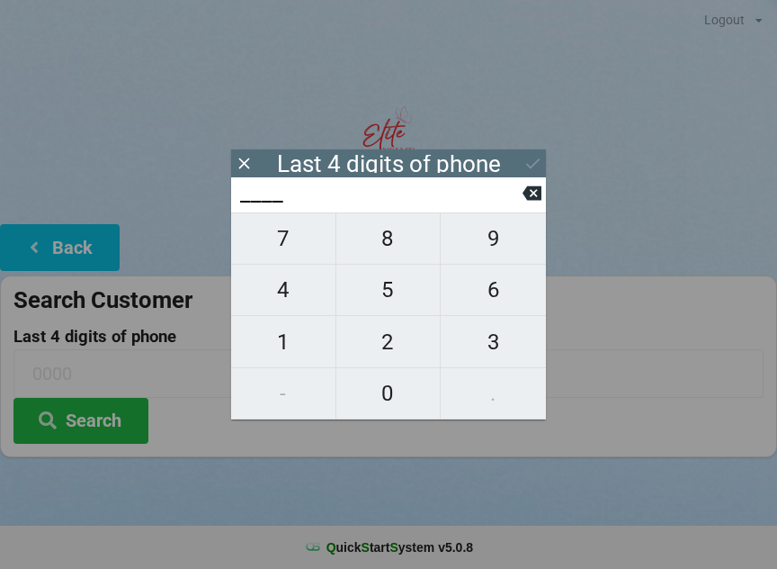
click at [400, 250] on span "8" at bounding box center [388, 239] width 104 height 38
type input "8___"
click at [502, 345] on span "3" at bounding box center [493, 342] width 105 height 38
type input "83__"
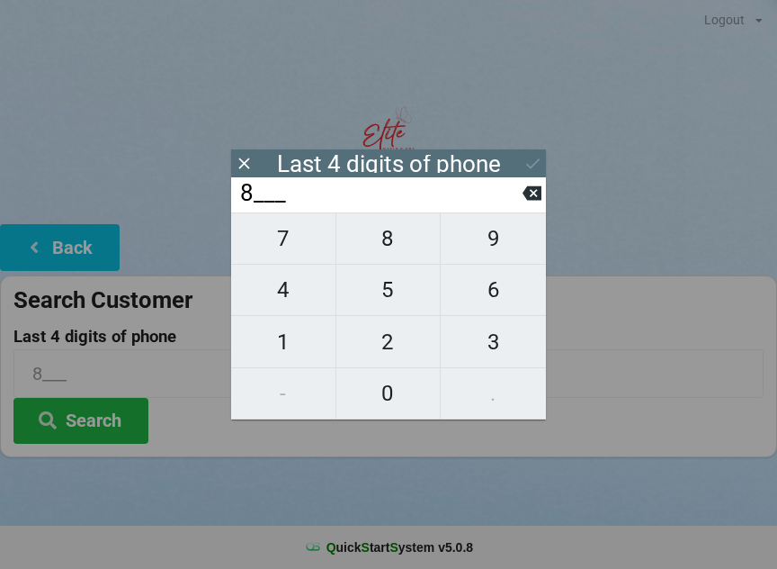
type input "83__"
click at [534, 187] on button at bounding box center [532, 193] width 19 height 24
click at [500, 285] on span "6" at bounding box center [493, 290] width 105 height 38
type input "86__"
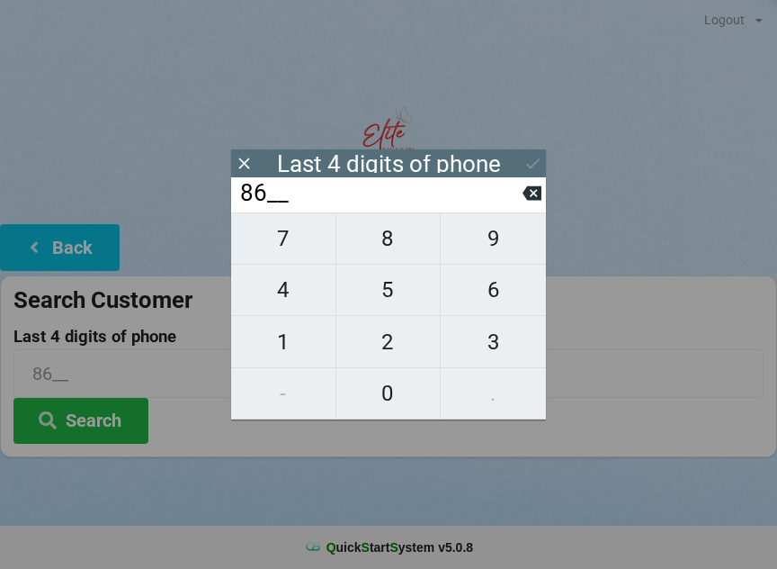
click at [499, 331] on span "3" at bounding box center [493, 342] width 105 height 38
type input "863_"
click at [295, 288] on span "4" at bounding box center [283, 290] width 104 height 38
type input "8634"
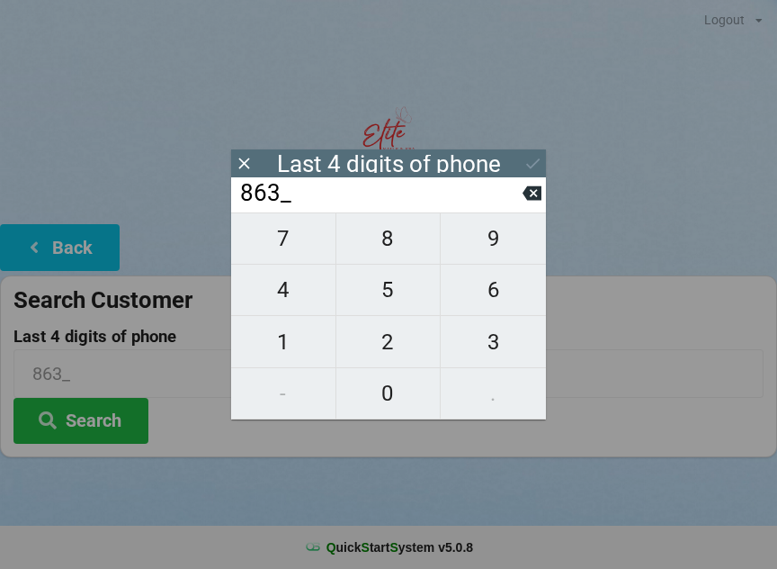
type input "8634"
click at [383, 294] on div "7 8 9 4 5 6 1 2 3 - 0 ." at bounding box center [388, 315] width 315 height 207
click at [384, 248] on div "7 8 9 4 5 6 1 2 3 - 0 ." at bounding box center [388, 315] width 315 height 207
click at [525, 192] on icon at bounding box center [532, 193] width 19 height 19
click at [522, 193] on input "863_" at bounding box center [380, 193] width 284 height 29
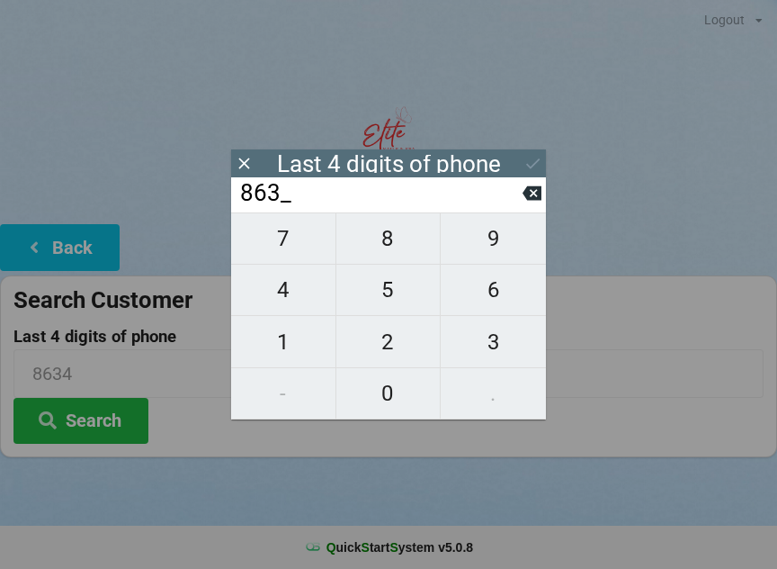
click at [518, 188] on input "863_" at bounding box center [380, 193] width 284 height 29
click at [518, 189] on input "863_" at bounding box center [380, 193] width 284 height 29
click at [527, 195] on icon at bounding box center [532, 193] width 19 height 14
click at [535, 197] on icon at bounding box center [532, 193] width 19 height 19
click at [534, 192] on icon at bounding box center [532, 193] width 19 height 19
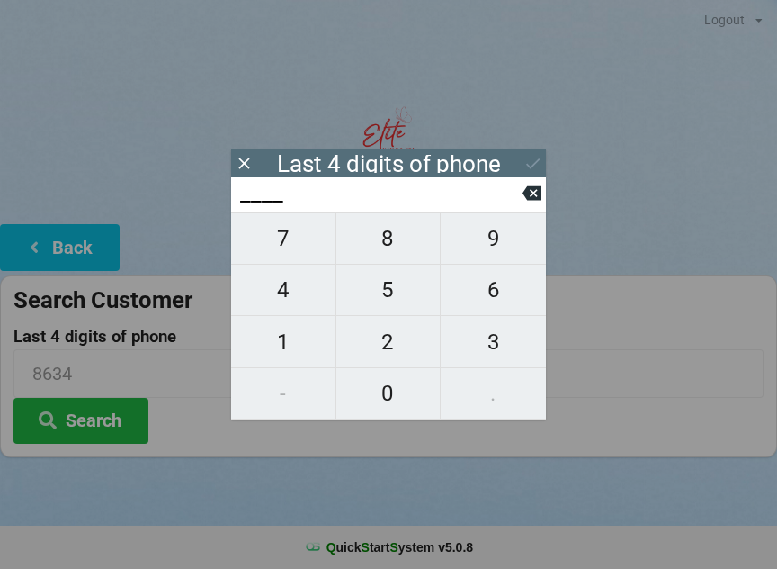
click at [288, 284] on span "4" at bounding box center [283, 290] width 104 height 38
type input "4___"
click at [299, 286] on span "4" at bounding box center [283, 290] width 104 height 38
type input "44__"
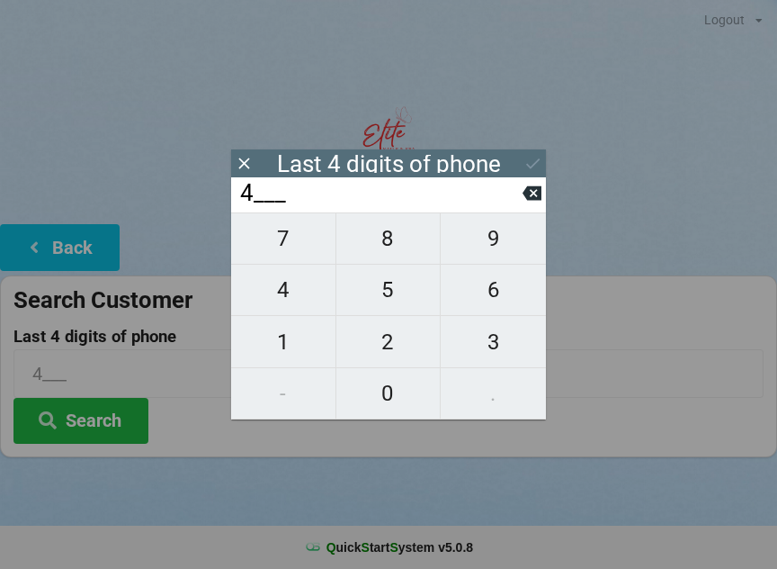
type input "44__"
click at [280, 325] on button "1" at bounding box center [283, 341] width 105 height 51
type input "441_"
click at [372, 283] on span "5" at bounding box center [388, 290] width 104 height 38
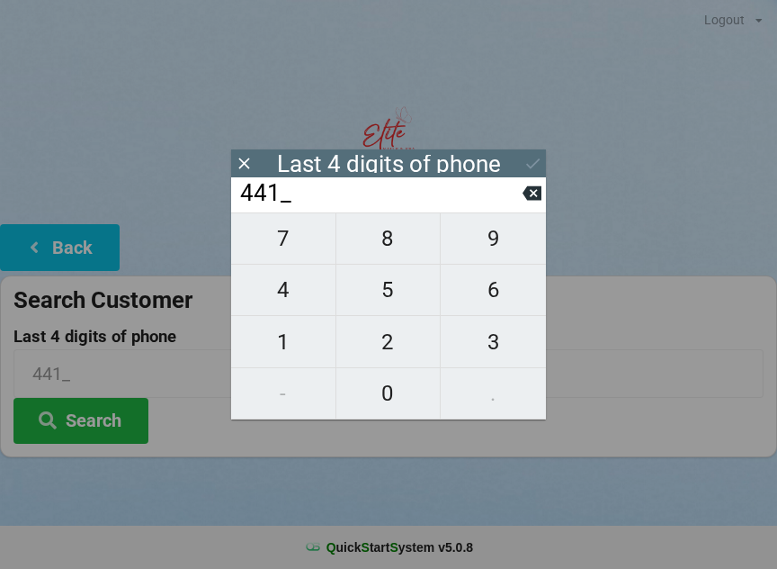
type input "4415"
click at [524, 155] on icon at bounding box center [533, 163] width 19 height 19
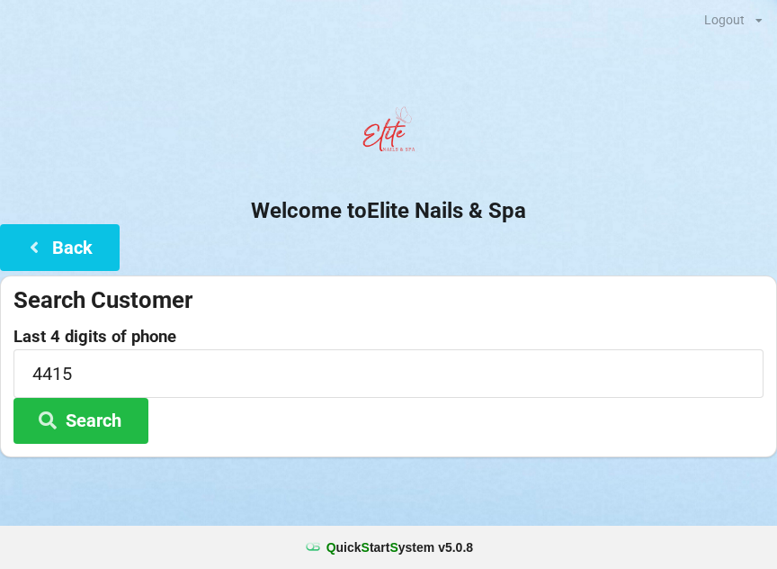
click at [85, 410] on button "Search" at bounding box center [80, 421] width 135 height 46
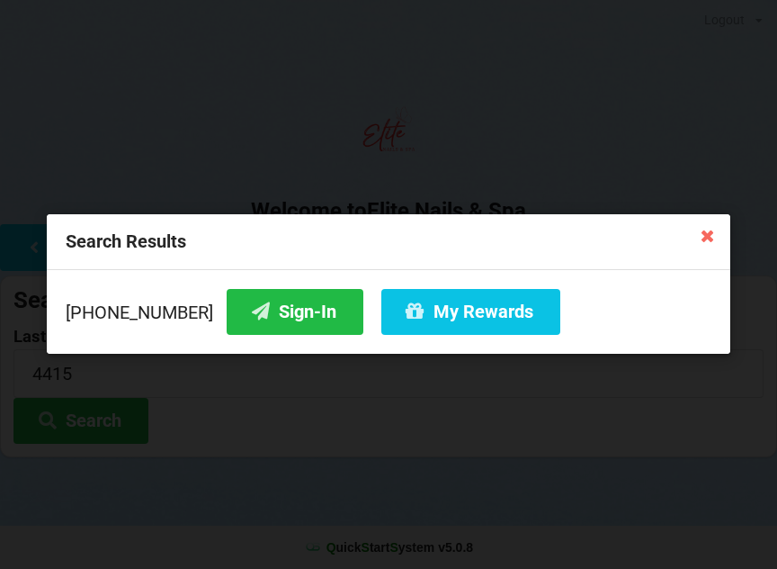
click at [275, 315] on button "Sign-In" at bounding box center [295, 312] width 137 height 46
